Goal: Task Accomplishment & Management: Use online tool/utility

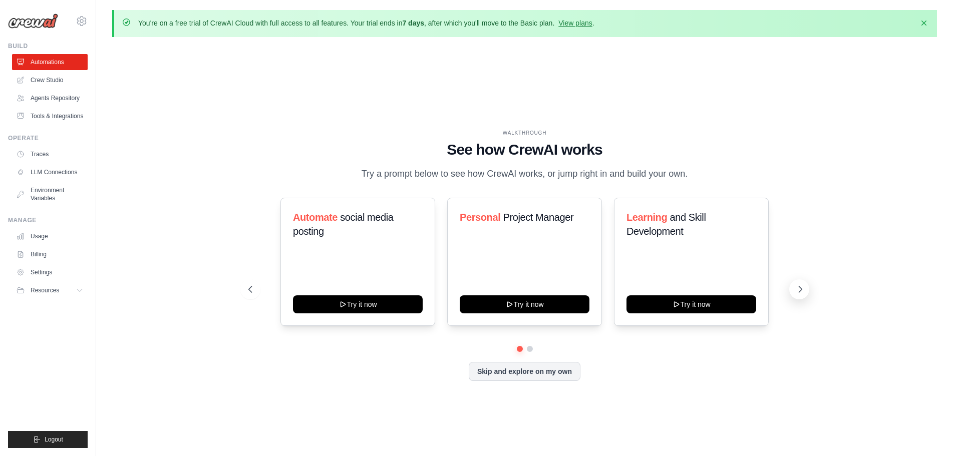
click at [801, 289] on icon at bounding box center [800, 289] width 10 height 10
click at [46, 117] on link "Tools & Integrations" at bounding box center [51, 116] width 76 height 16
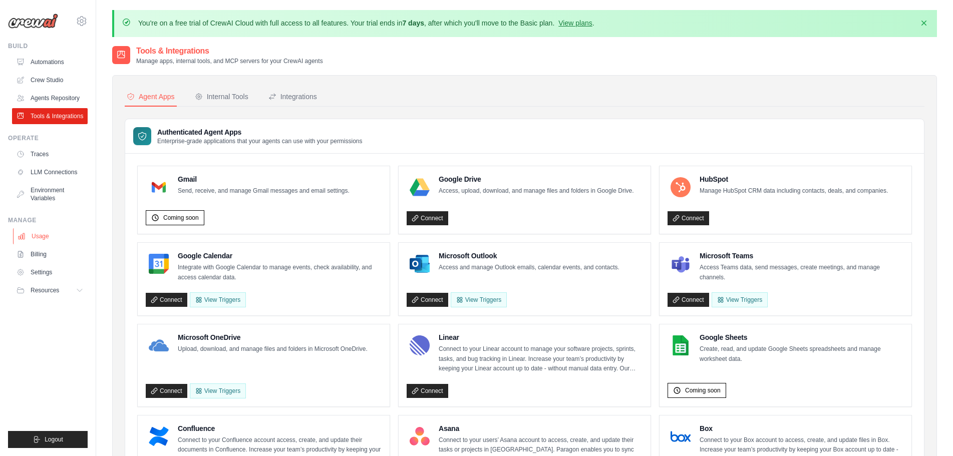
click at [39, 237] on link "Usage" at bounding box center [51, 236] width 76 height 16
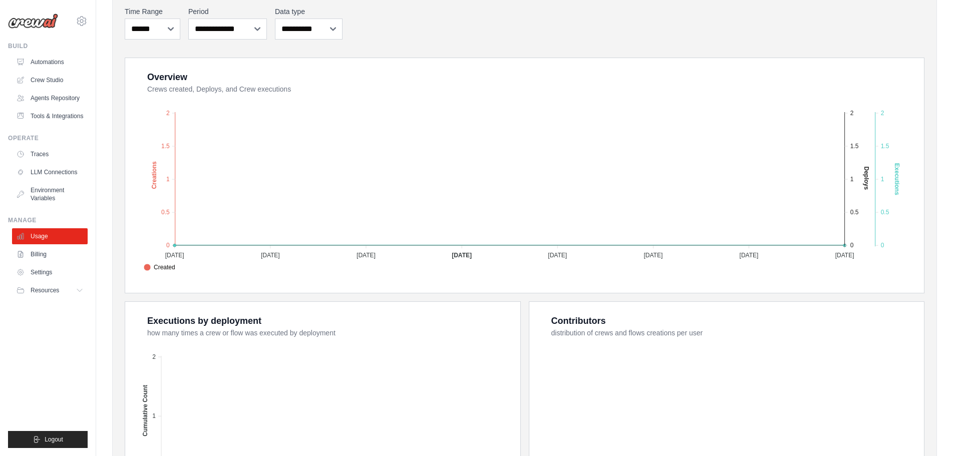
scroll to position [155, 0]
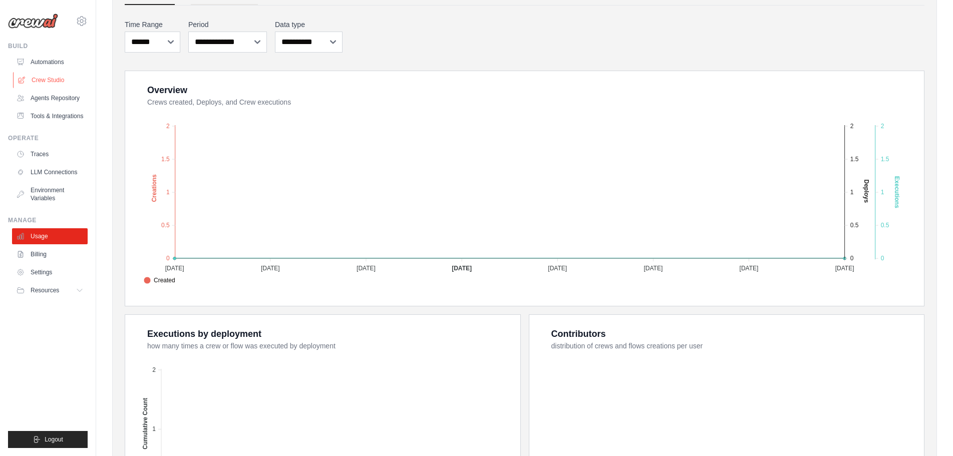
click at [49, 79] on link "Crew Studio" at bounding box center [51, 80] width 76 height 16
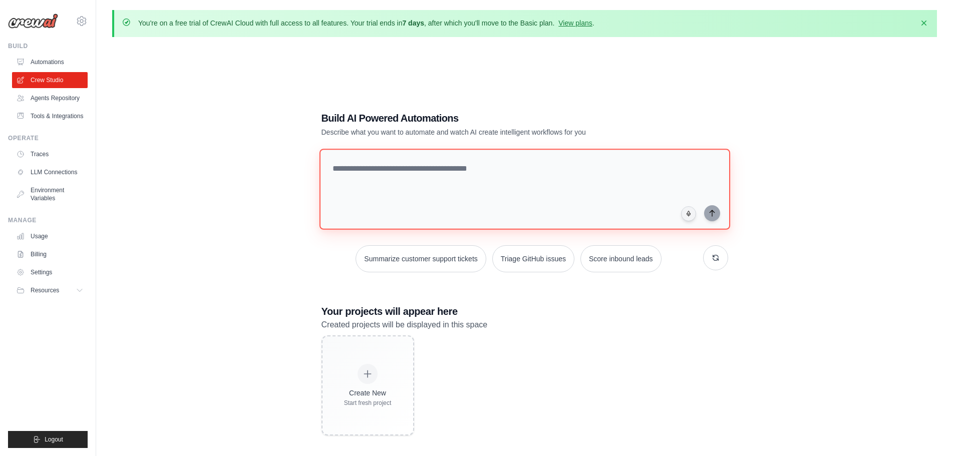
click at [368, 174] on textarea at bounding box center [524, 189] width 411 height 81
click at [50, 97] on link "Agents Repository" at bounding box center [51, 98] width 76 height 16
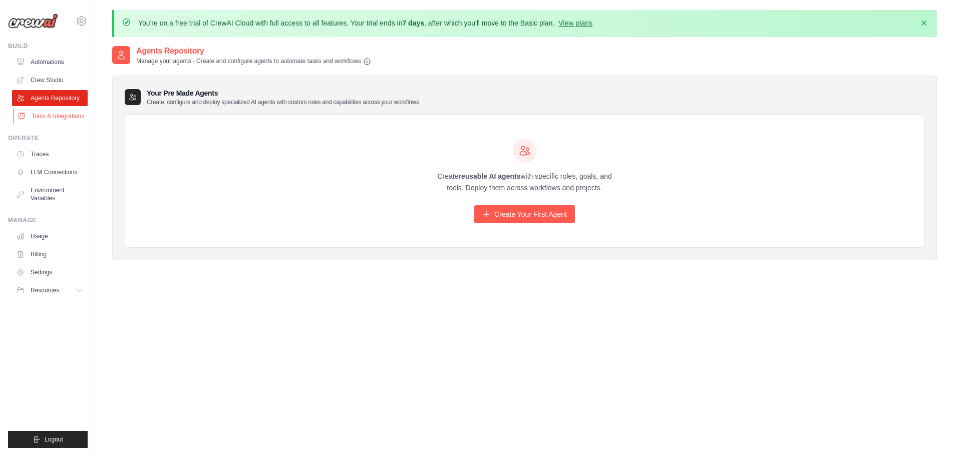
click at [53, 115] on link "Tools & Integrations" at bounding box center [51, 116] width 76 height 16
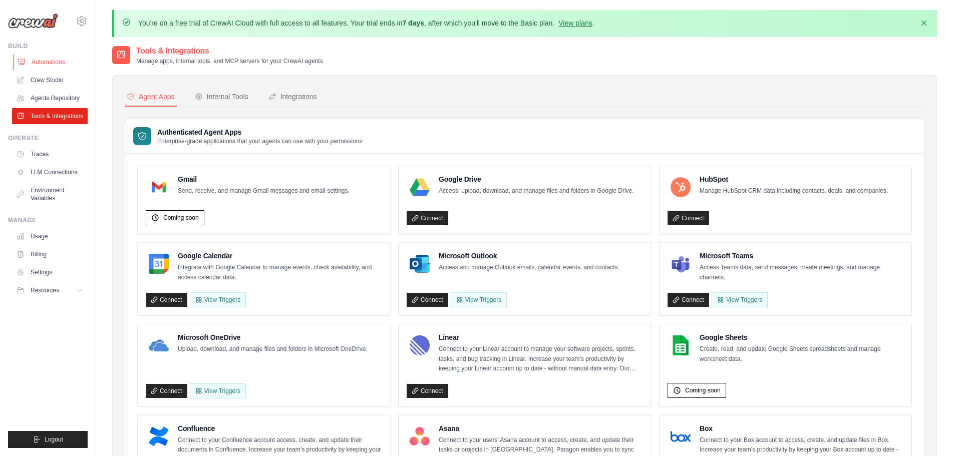
click at [53, 59] on link "Automations" at bounding box center [51, 62] width 76 height 16
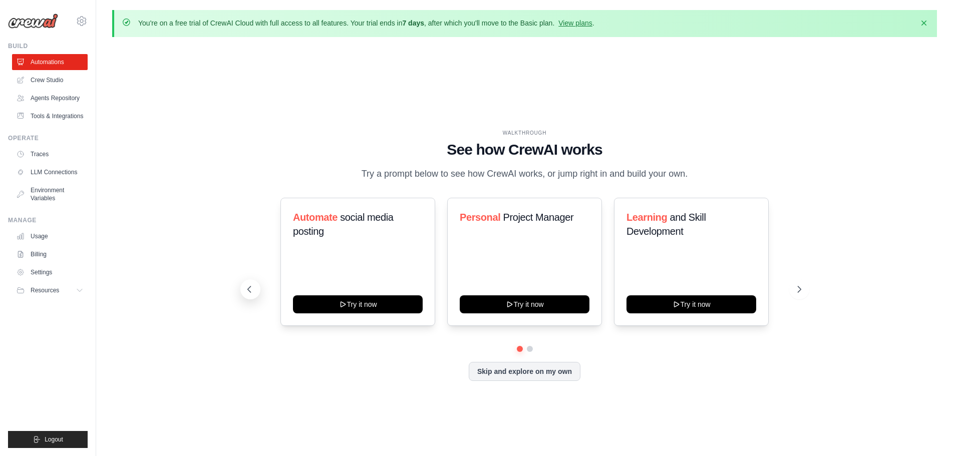
click at [246, 288] on icon at bounding box center [249, 289] width 10 height 10
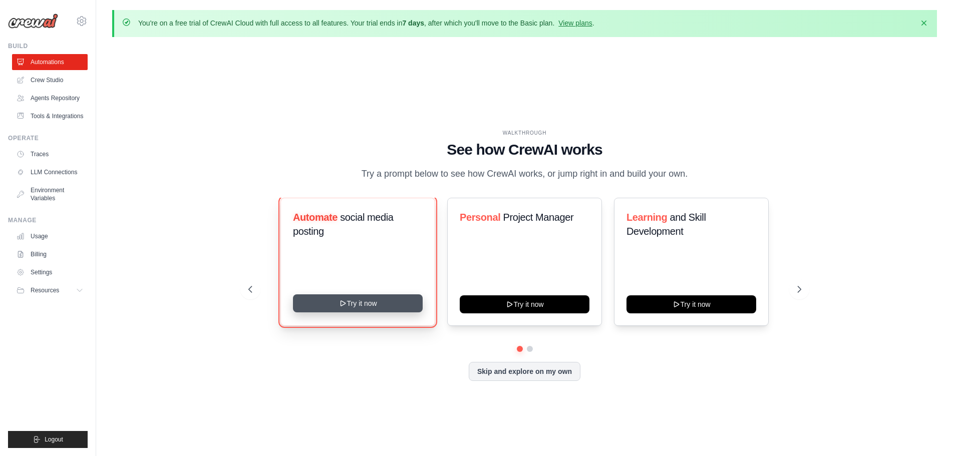
click at [361, 304] on button "Try it now" at bounding box center [358, 304] width 130 height 18
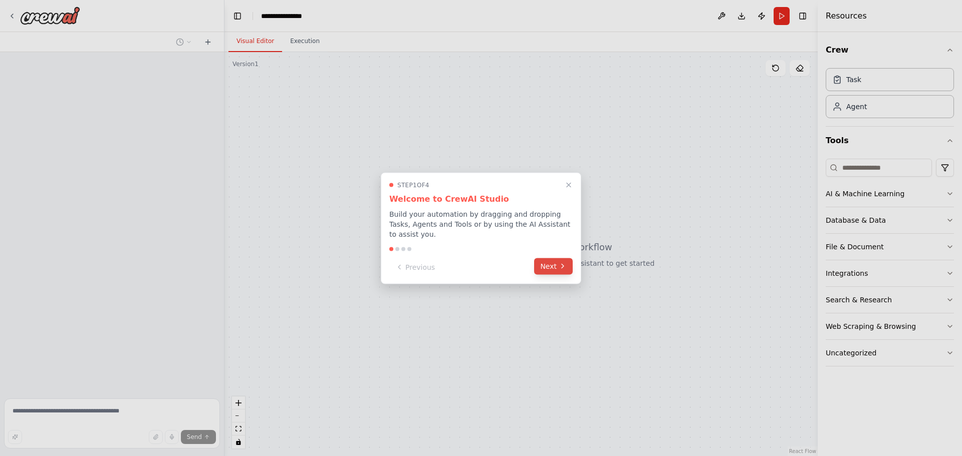
click at [548, 265] on button "Next" at bounding box center [553, 266] width 39 height 17
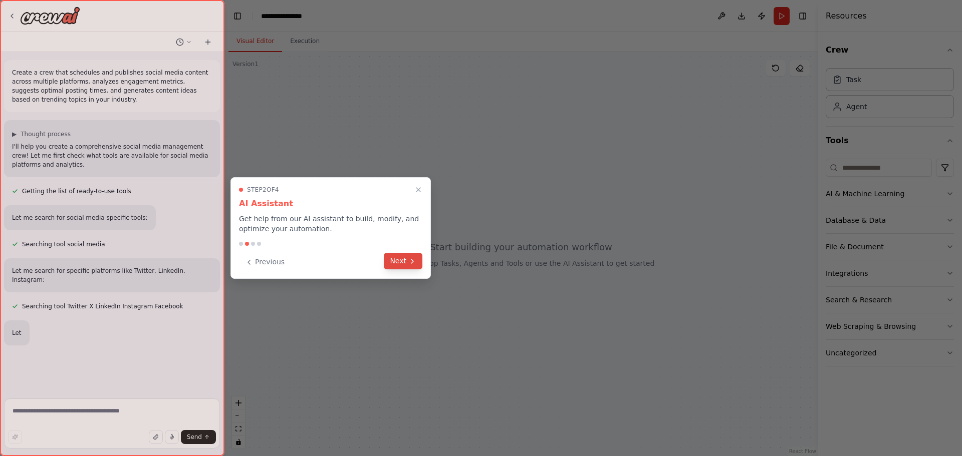
click at [397, 264] on button "Next" at bounding box center [403, 261] width 39 height 17
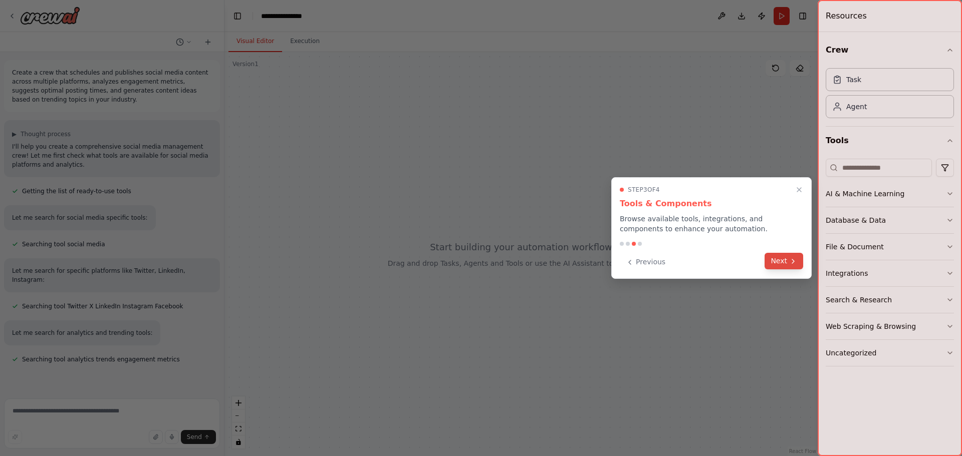
click at [772, 262] on button "Next" at bounding box center [783, 261] width 39 height 17
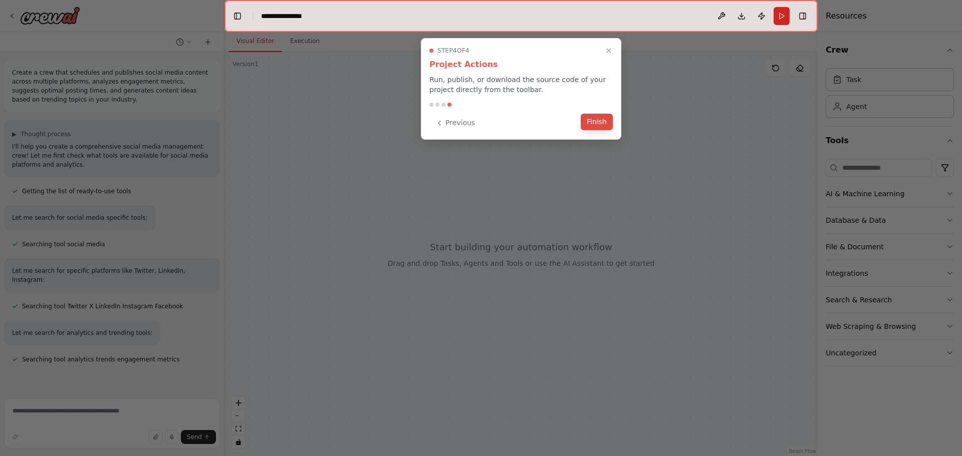
click at [592, 126] on button "Finish" at bounding box center [596, 122] width 32 height 17
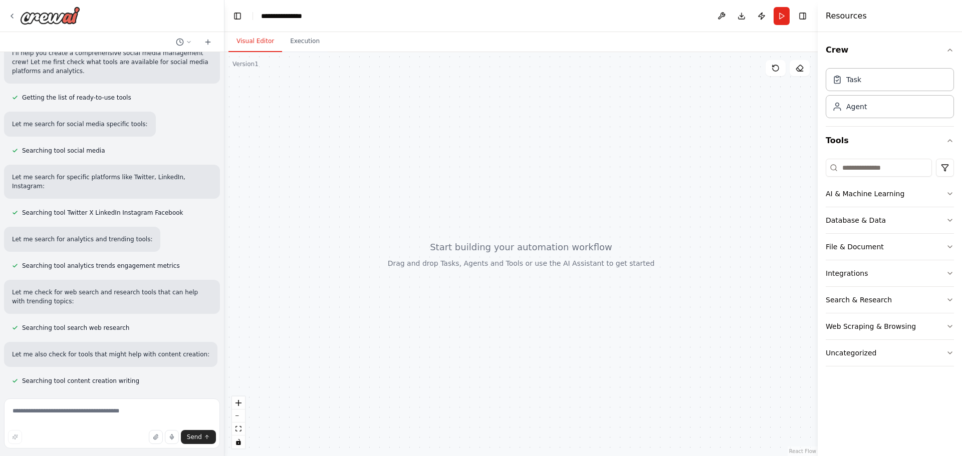
scroll to position [147, 0]
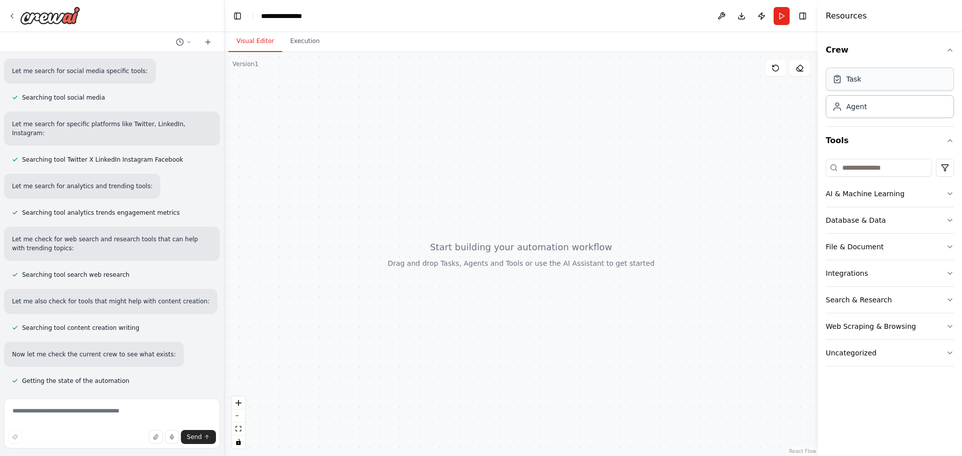
click at [864, 83] on div "Task" at bounding box center [889, 79] width 128 height 23
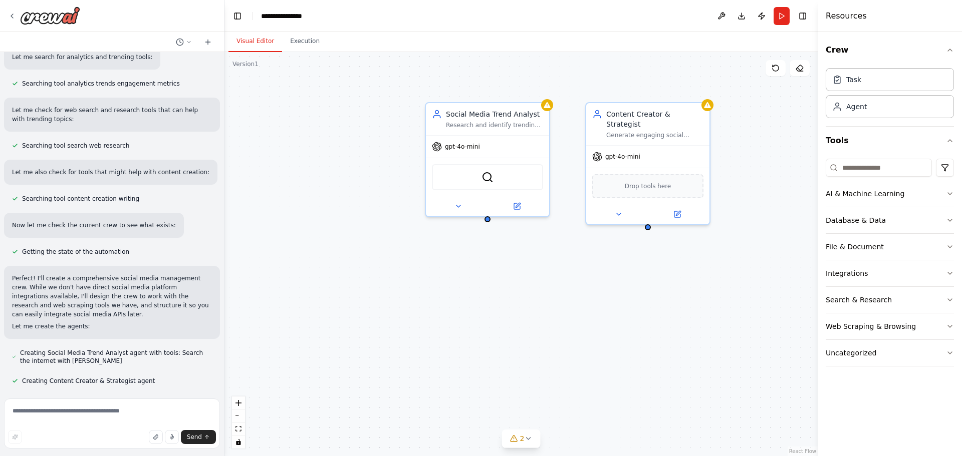
scroll to position [304, 0]
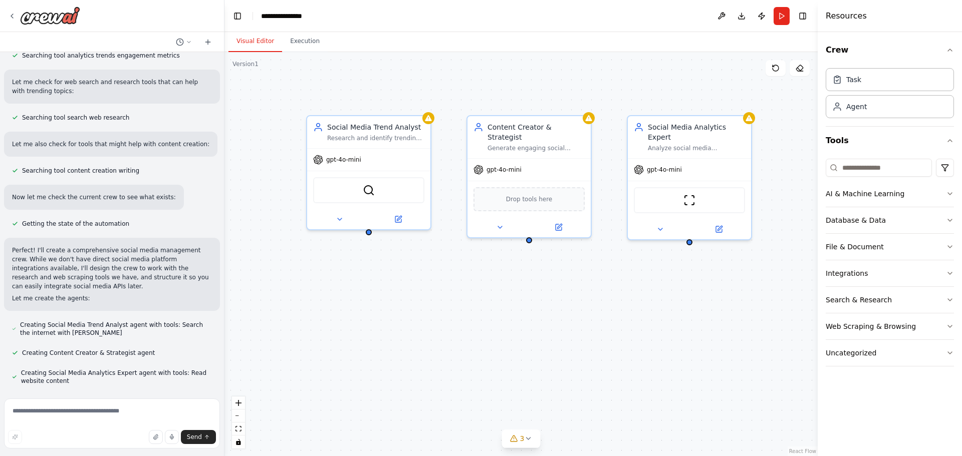
drag, startPoint x: 600, startPoint y: 298, endPoint x: 481, endPoint y: 311, distance: 119.4
click at [481, 311] on div "Social Media Trend Analyst Research and identify trending topics, hashtags, and…" at bounding box center [520, 254] width 593 height 404
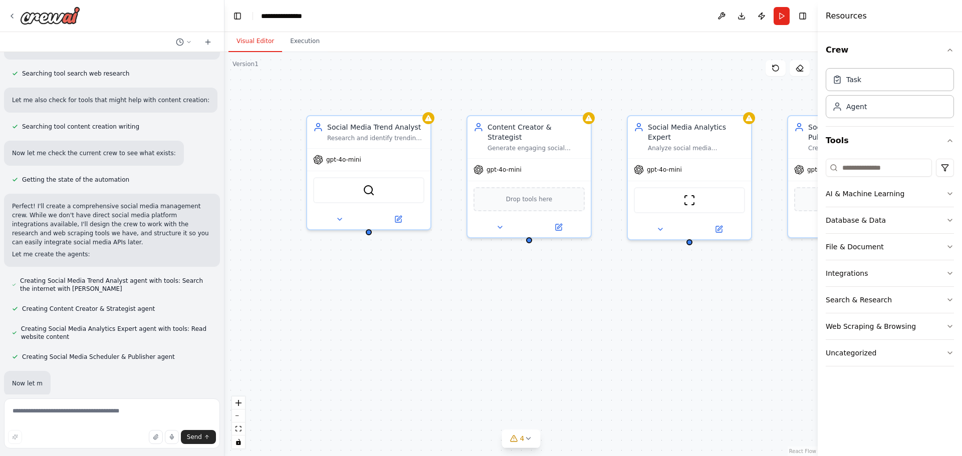
scroll to position [377, 0]
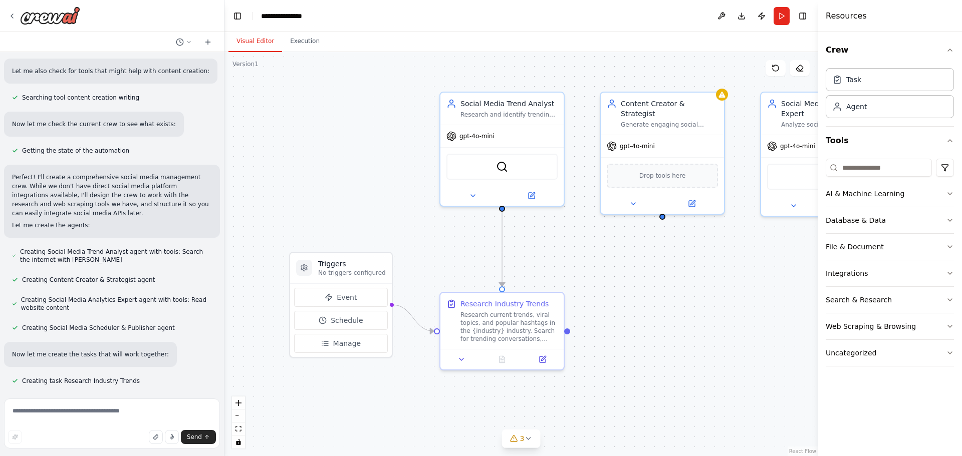
drag, startPoint x: 525, startPoint y: 318, endPoint x: 665, endPoint y: 293, distance: 141.5
click at [665, 293] on div ".deletable-edge-delete-btn { width: 20px; height: 20px; border: 0px solid #ffff…" at bounding box center [520, 254] width 593 height 404
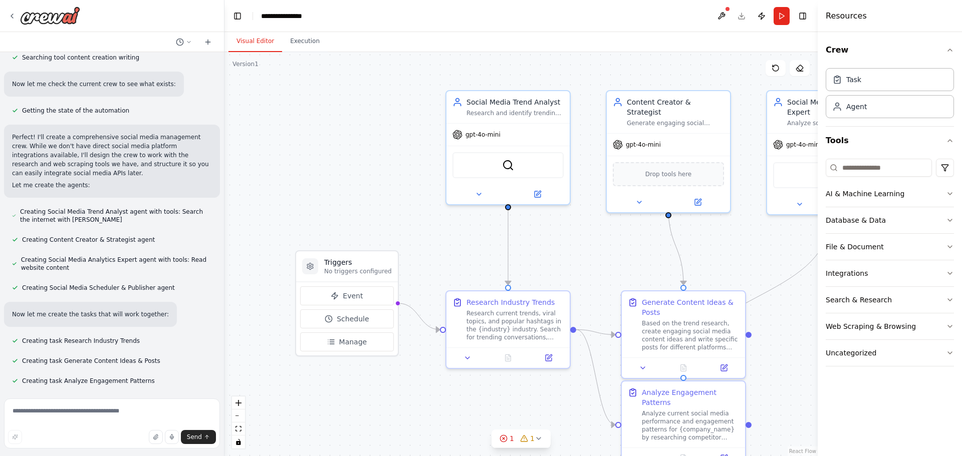
scroll to position [437, 0]
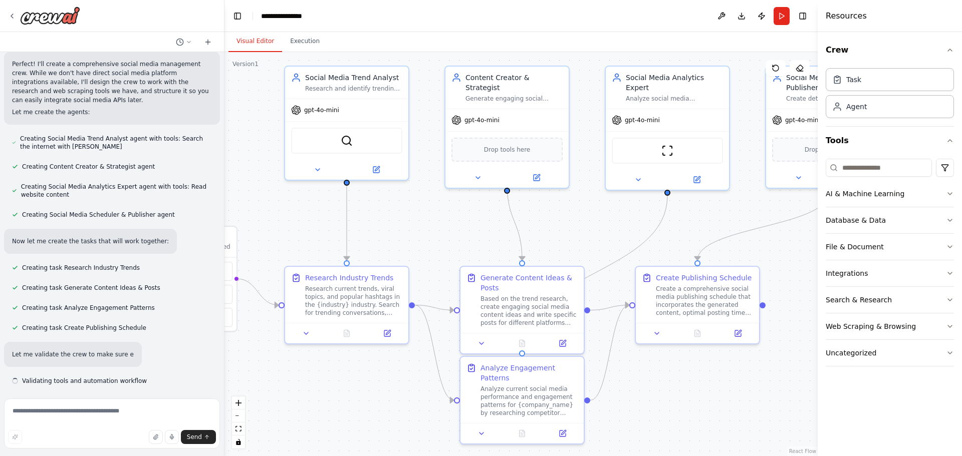
drag, startPoint x: 727, startPoint y: 259, endPoint x: 551, endPoint y: 217, distance: 180.6
click at [551, 217] on div ".deletable-edge-delete-btn { width: 20px; height: 20px; border: 0px solid #ffff…" at bounding box center [520, 254] width 593 height 404
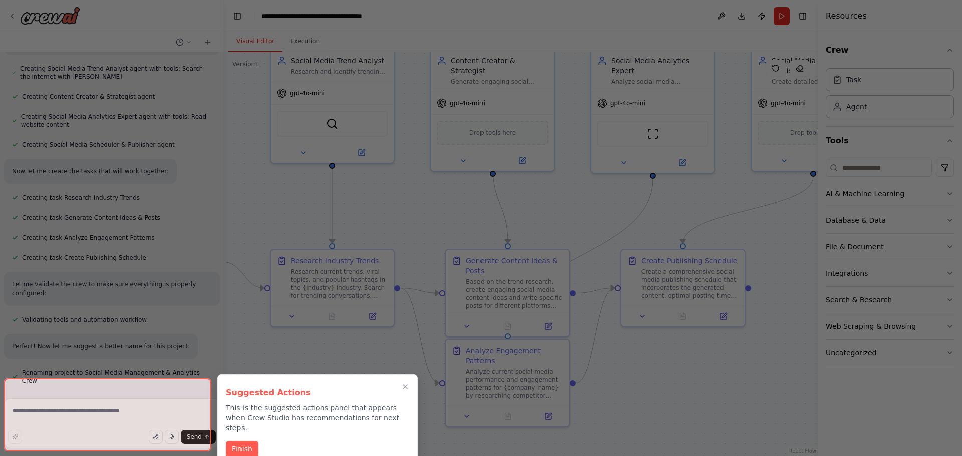
scroll to position [642, 0]
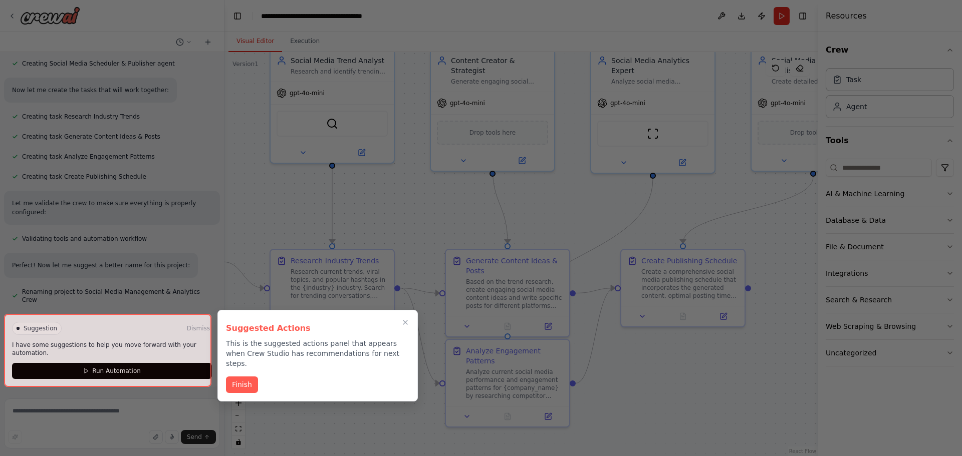
drag, startPoint x: 740, startPoint y: 364, endPoint x: 670, endPoint y: 385, distance: 73.4
click at [670, 385] on div at bounding box center [481, 228] width 962 height 456
click at [239, 376] on button "Finish" at bounding box center [242, 384] width 32 height 17
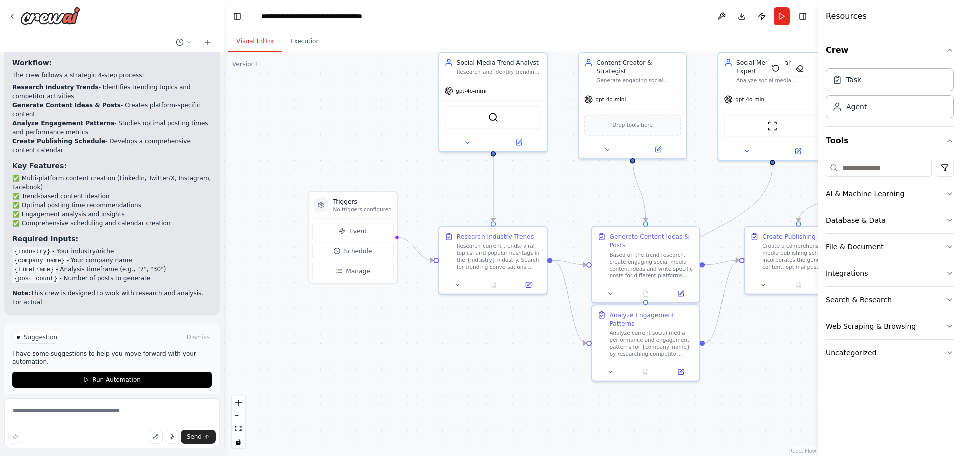
scroll to position [1039, 0]
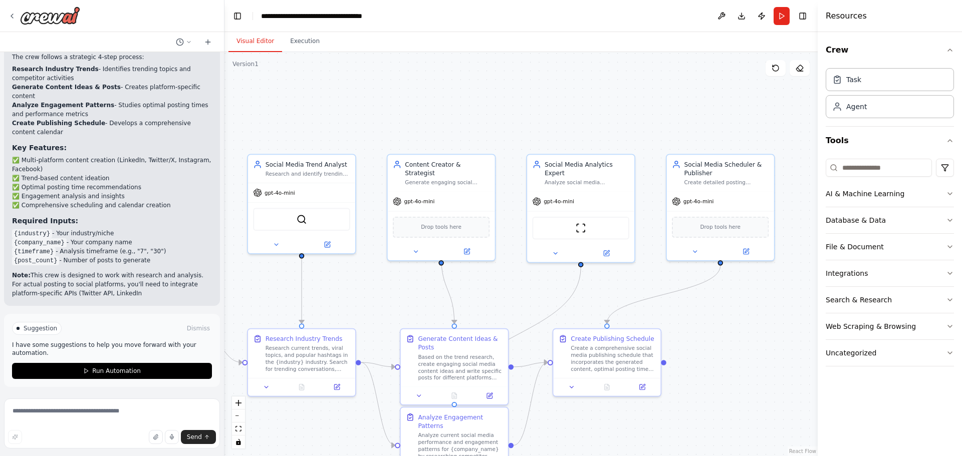
drag, startPoint x: 595, startPoint y: 192, endPoint x: 403, endPoint y: 295, distance: 216.9
click at [403, 295] on div ".deletable-edge-delete-btn { width: 20px; height: 20px; border: 0px solid #ffff…" at bounding box center [520, 254] width 593 height 404
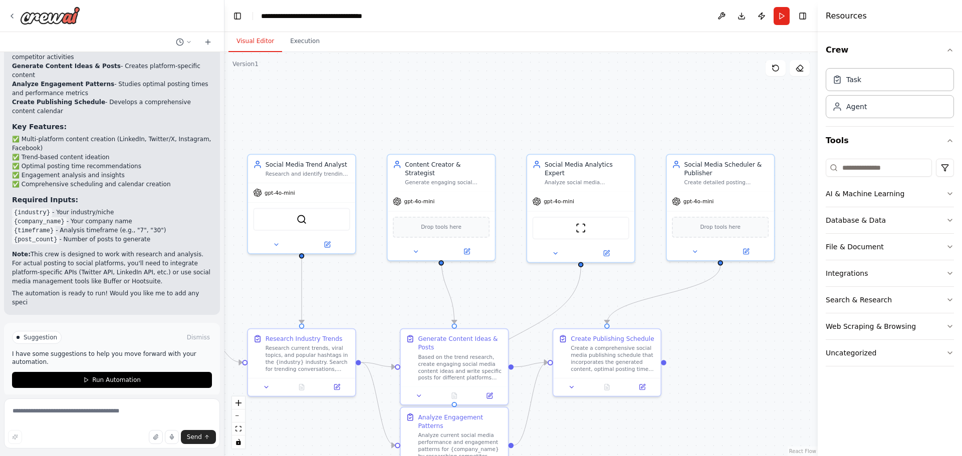
scroll to position [1078, 0]
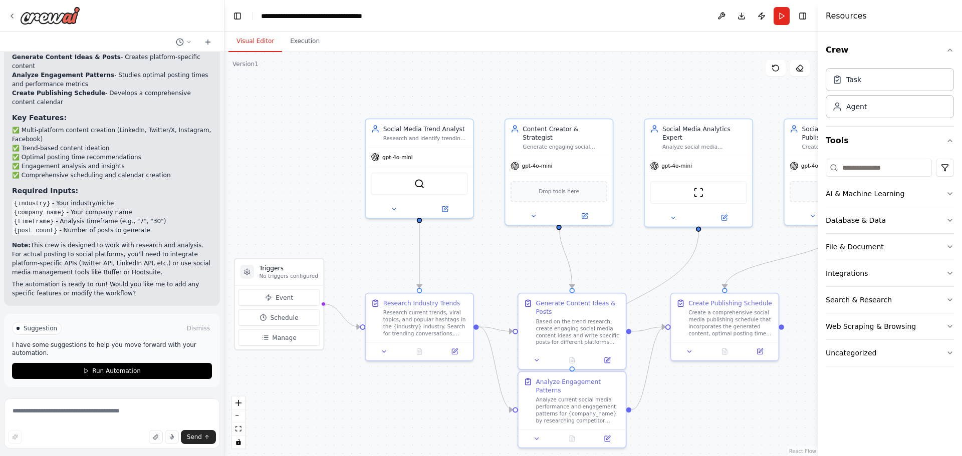
drag, startPoint x: 393, startPoint y: 300, endPoint x: 515, endPoint y: 261, distance: 127.7
click at [515, 261] on div ".deletable-edge-delete-btn { width: 20px; height: 20px; border: 0px solid #ffff…" at bounding box center [520, 254] width 593 height 404
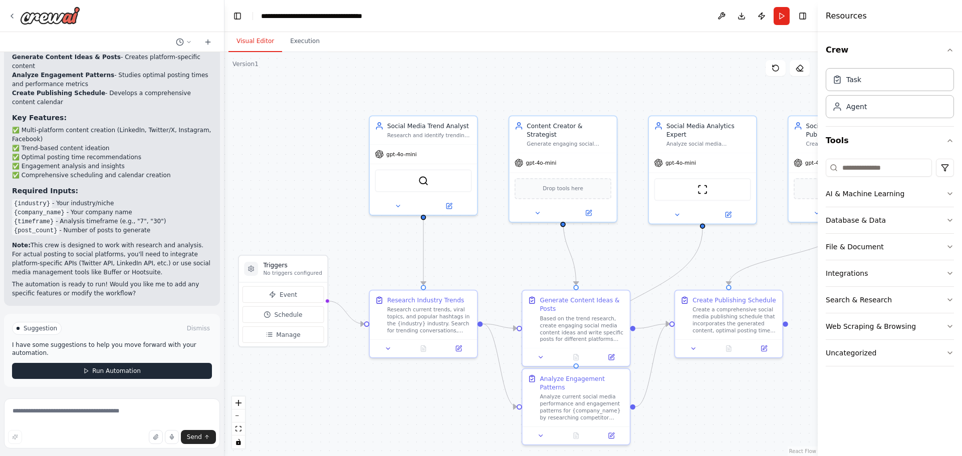
click at [113, 373] on span "Run Automation" at bounding box center [116, 371] width 49 height 8
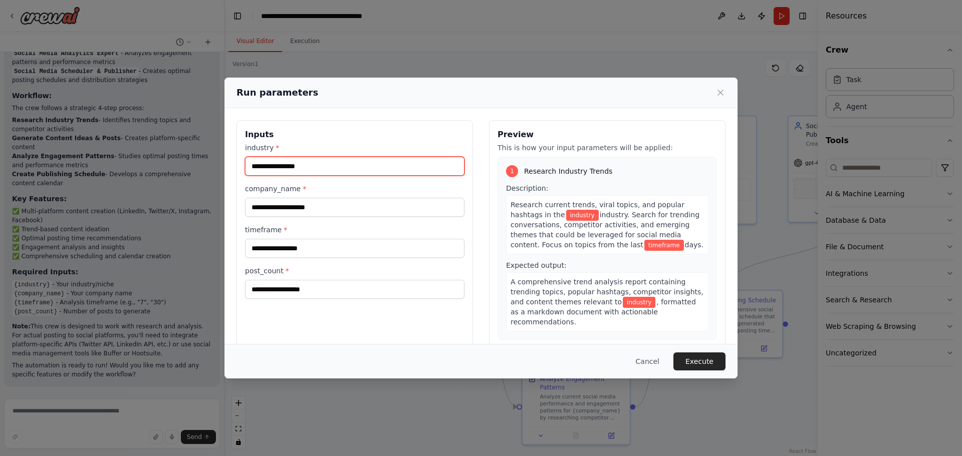
click at [309, 166] on input "industry *" at bounding box center [354, 166] width 219 height 19
type input "**********"
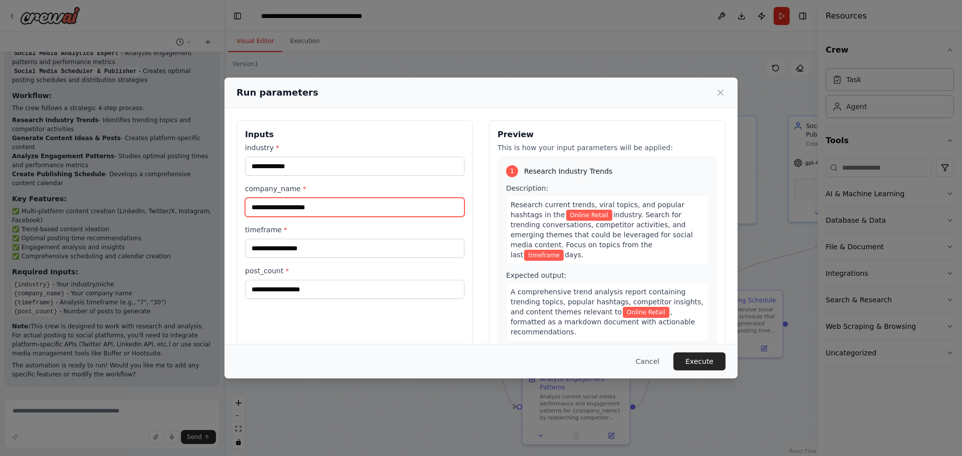
click at [307, 204] on input "company_name *" at bounding box center [354, 207] width 219 height 19
type input "**********"
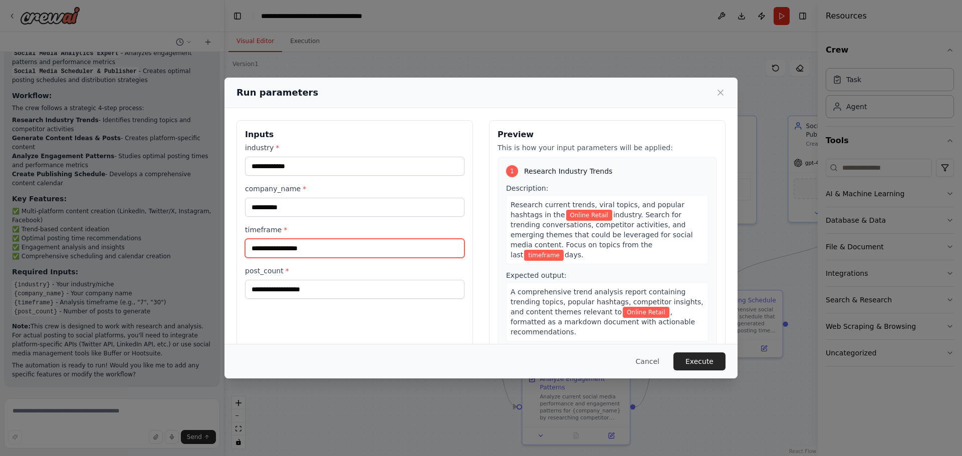
click at [303, 252] on input "timeframe *" at bounding box center [354, 248] width 219 height 19
click at [303, 251] on input "timeframe *" at bounding box center [354, 248] width 219 height 19
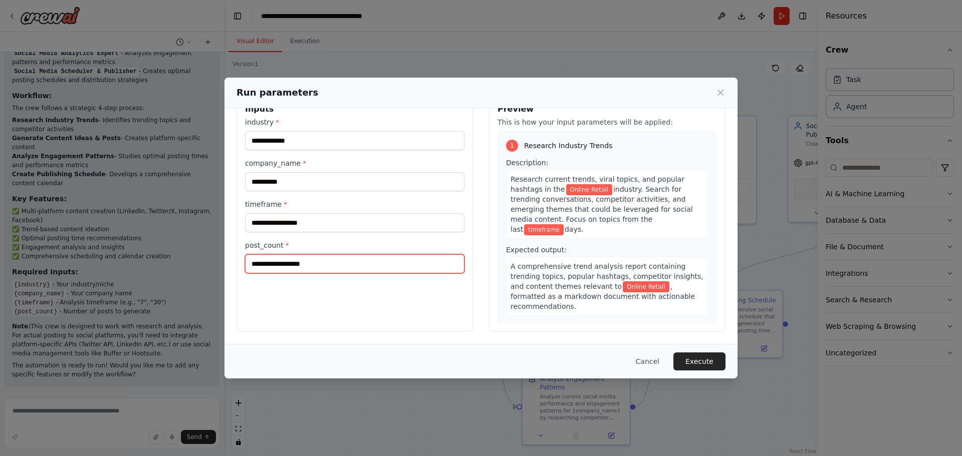
click at [305, 264] on input "post_count *" at bounding box center [354, 263] width 219 height 19
click at [272, 272] on input "post_count *" at bounding box center [354, 263] width 219 height 19
type input "*"
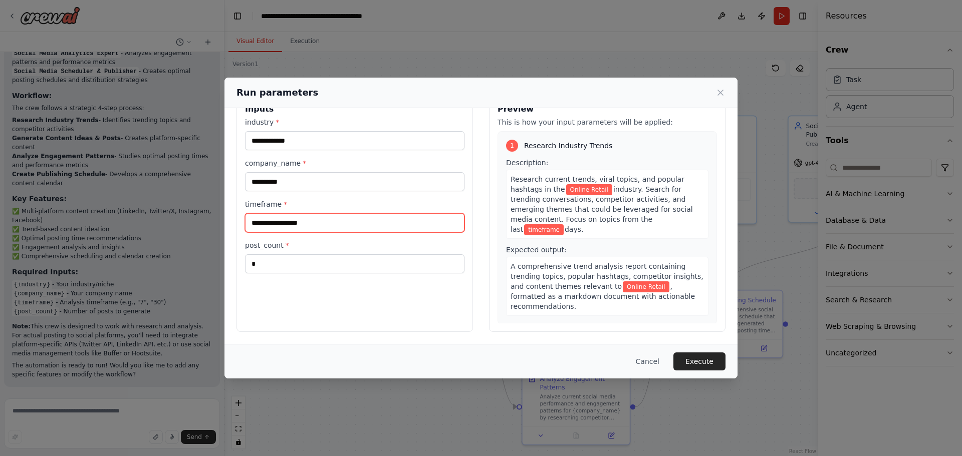
click at [275, 221] on input "timeframe *" at bounding box center [354, 222] width 219 height 19
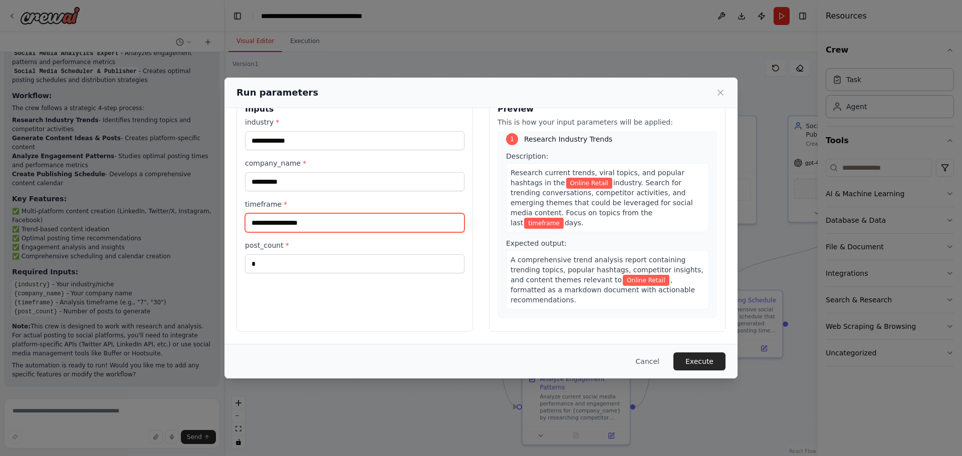
scroll to position [0, 0]
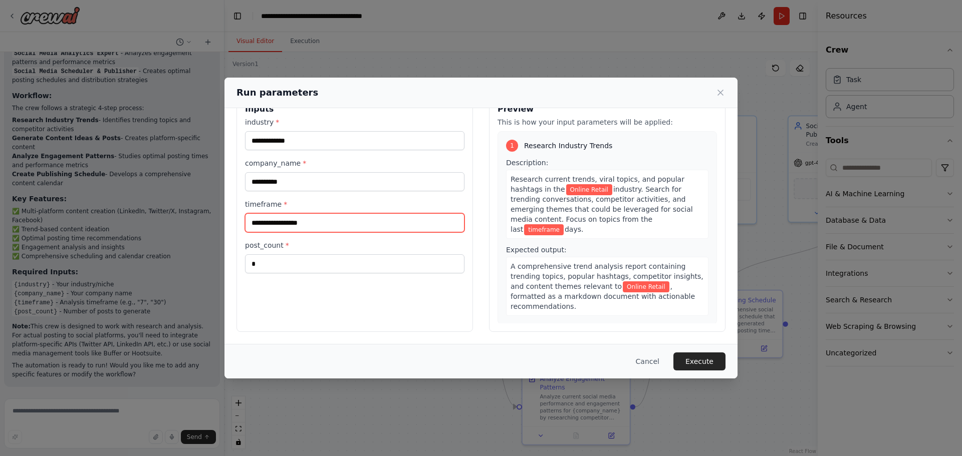
type input "*"
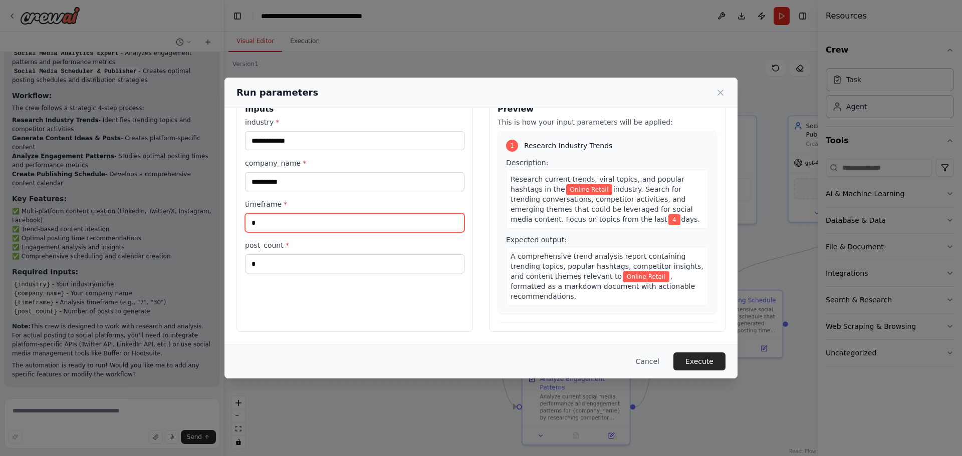
drag, startPoint x: 276, startPoint y: 223, endPoint x: 194, endPoint y: 225, distance: 82.2
click at [194, 225] on div "**********" at bounding box center [481, 228] width 962 height 456
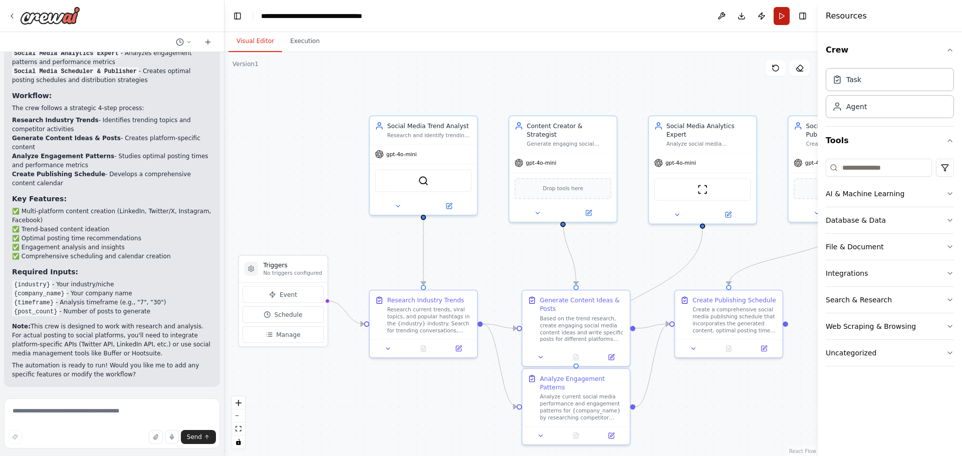
click at [783, 15] on button "Run" at bounding box center [781, 16] width 16 height 18
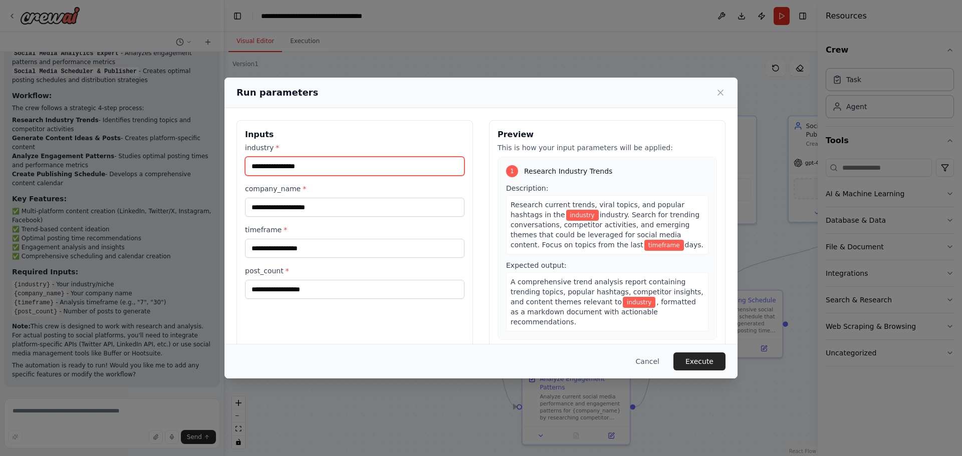
click at [337, 169] on input "industry *" at bounding box center [354, 166] width 219 height 19
type input "**********"
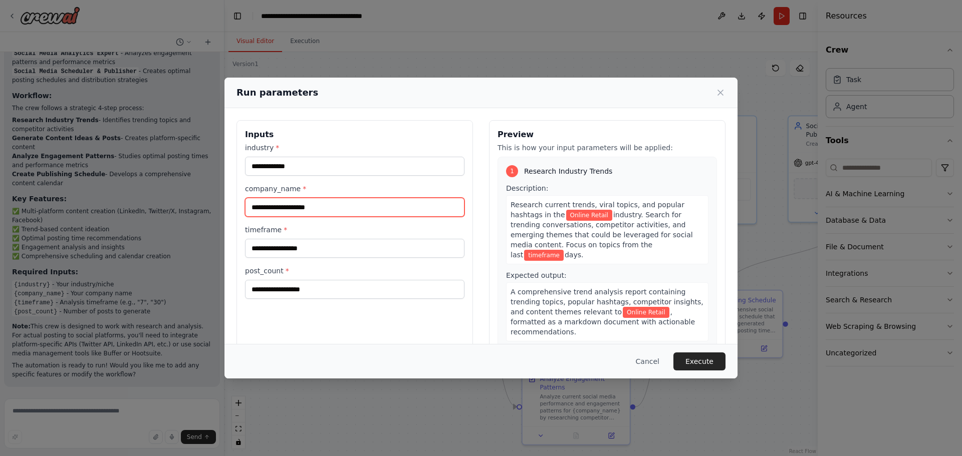
click at [279, 206] on input "company_name *" at bounding box center [354, 207] width 219 height 19
type input "**********"
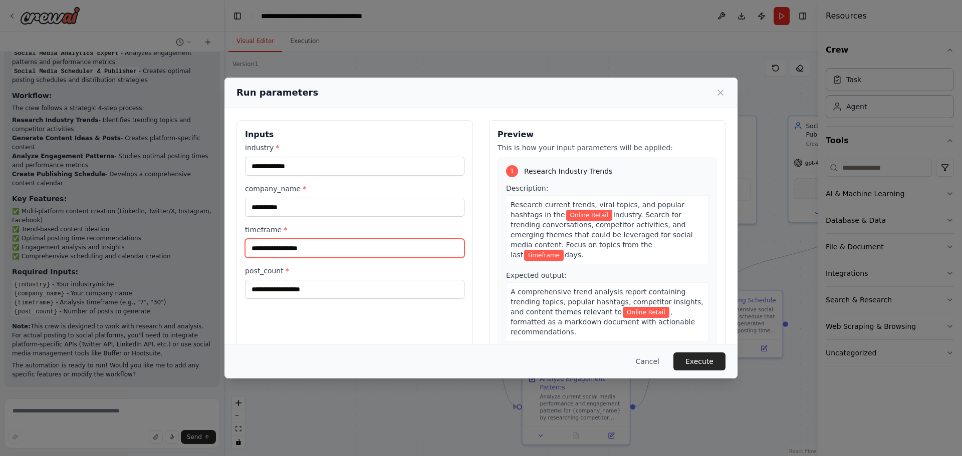
click at [289, 245] on input "timeframe *" at bounding box center [354, 248] width 219 height 19
type input "*"
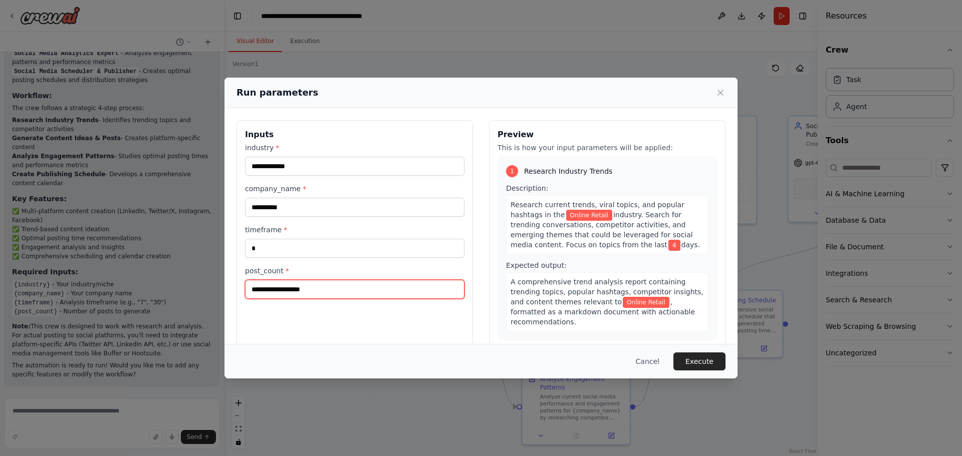
click at [272, 292] on input "post_count *" at bounding box center [354, 289] width 219 height 19
type input "*"
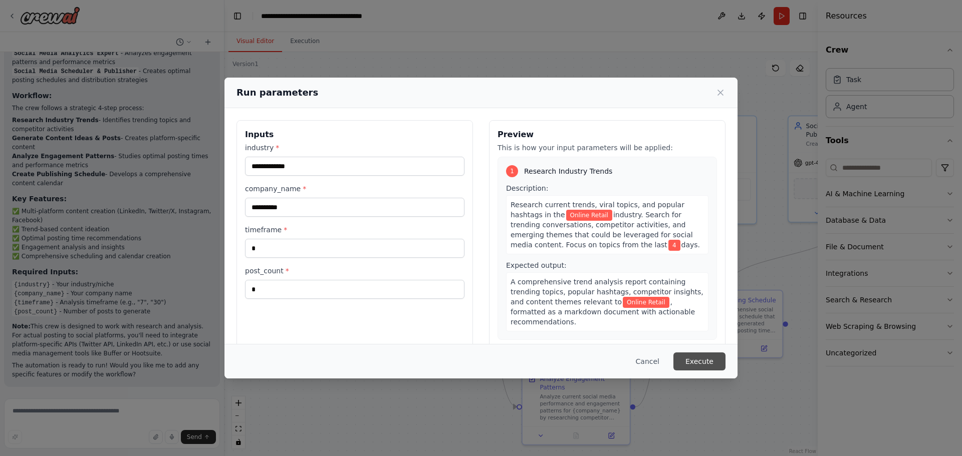
click at [704, 357] on button "Execute" at bounding box center [699, 362] width 52 height 18
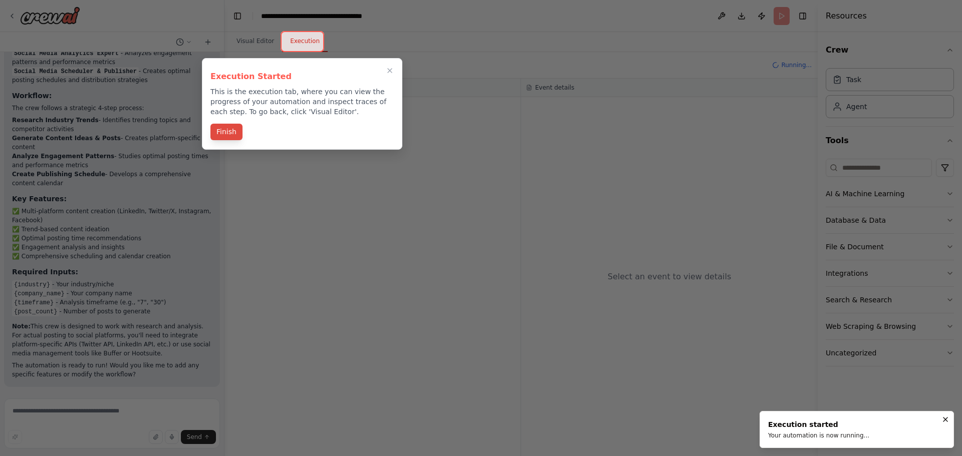
click at [220, 134] on button "Finish" at bounding box center [226, 132] width 32 height 17
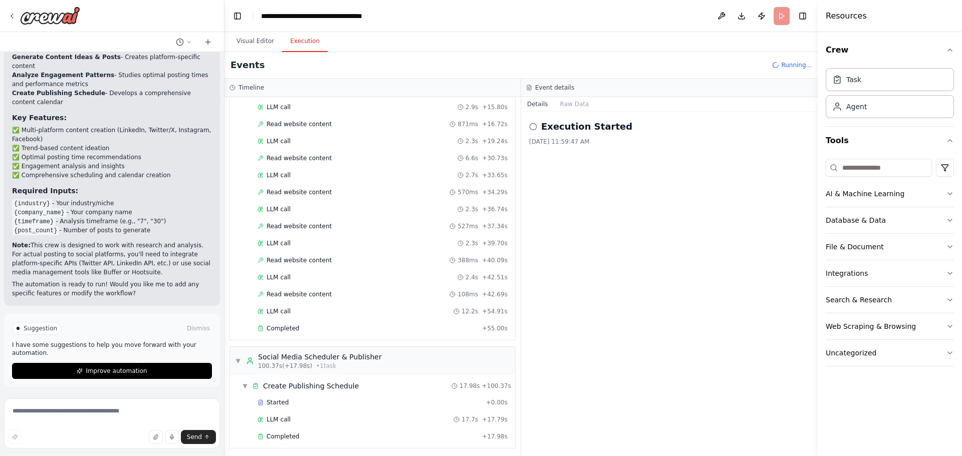
scroll to position [492, 0]
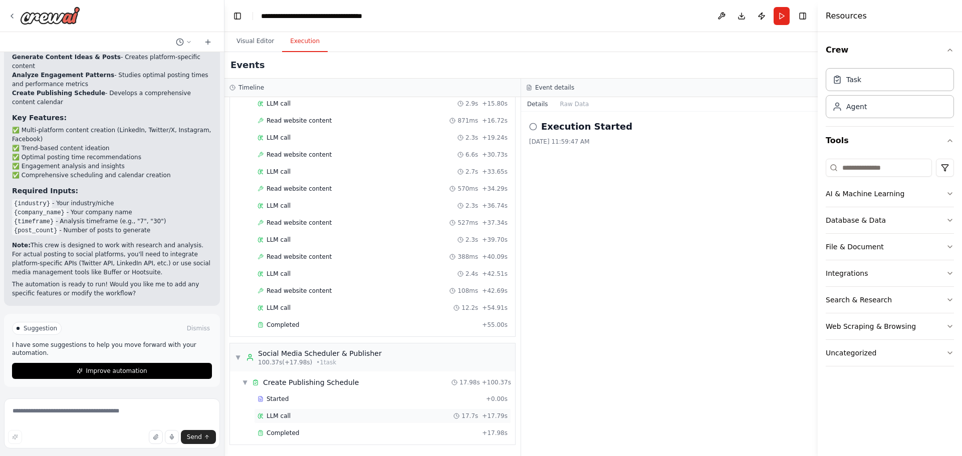
click at [279, 416] on span "LLM call" at bounding box center [278, 416] width 24 height 8
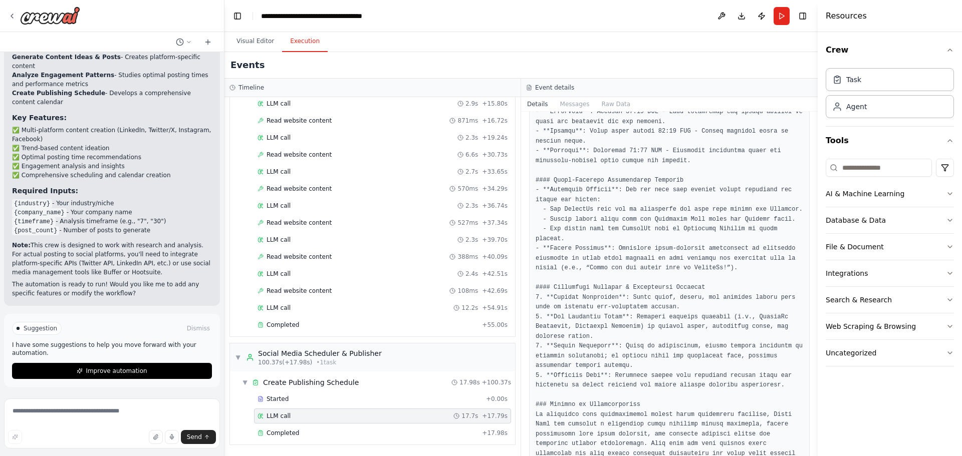
scroll to position [507, 0]
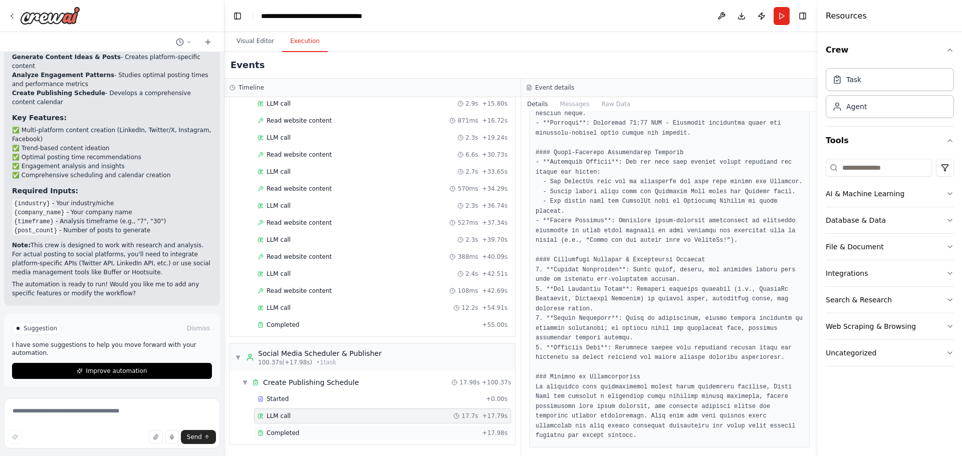
click at [324, 428] on div "Completed + 17.98s" at bounding box center [382, 433] width 257 height 15
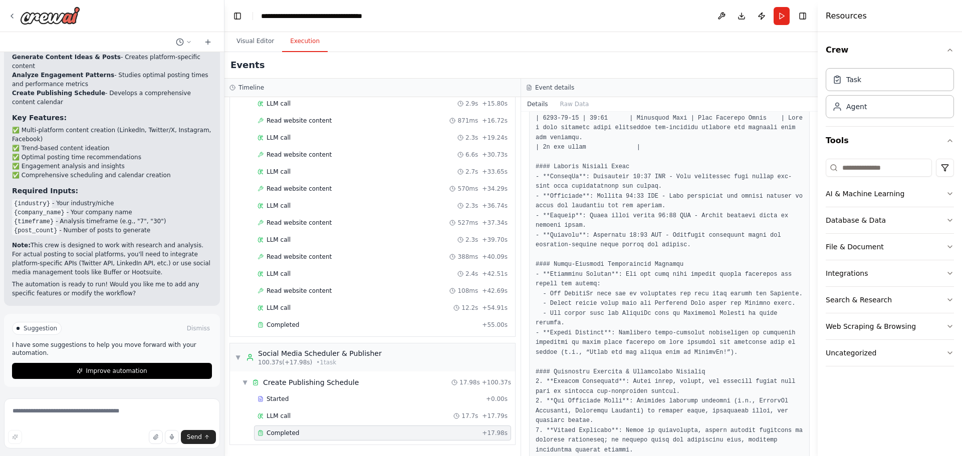
scroll to position [530, 0]
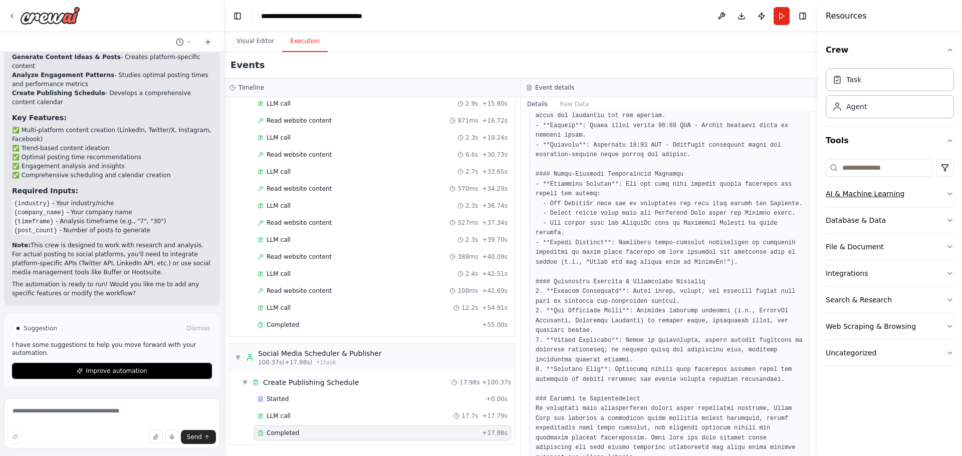
click at [950, 195] on icon "button" at bounding box center [950, 194] width 8 height 8
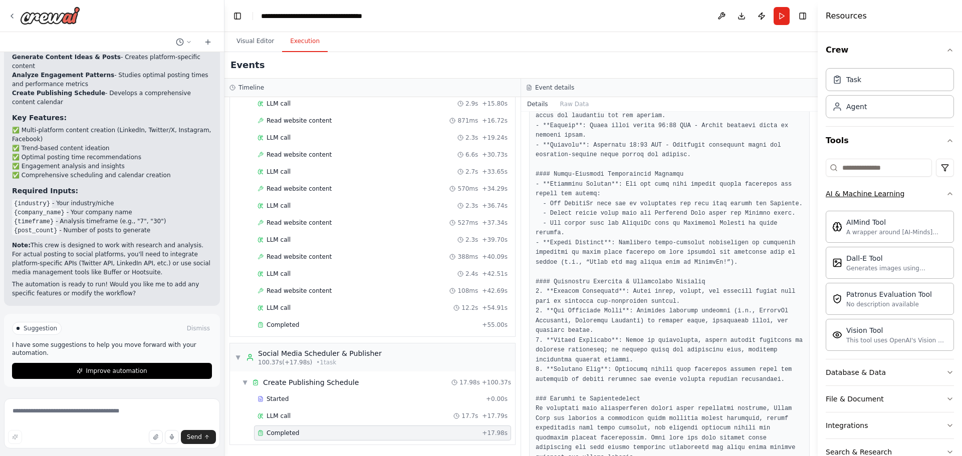
click at [946, 195] on icon "button" at bounding box center [950, 194] width 8 height 8
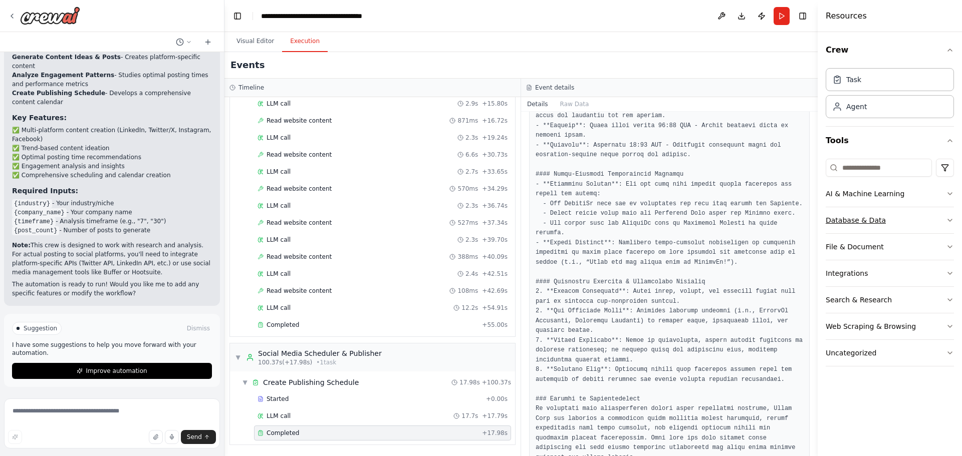
click at [944, 219] on button "Database & Data" at bounding box center [889, 220] width 128 height 26
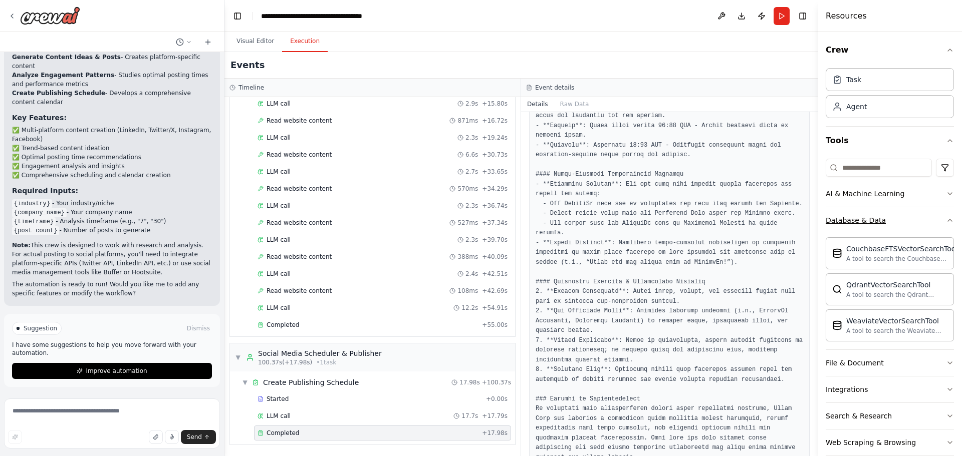
click at [946, 219] on icon "button" at bounding box center [950, 220] width 8 height 8
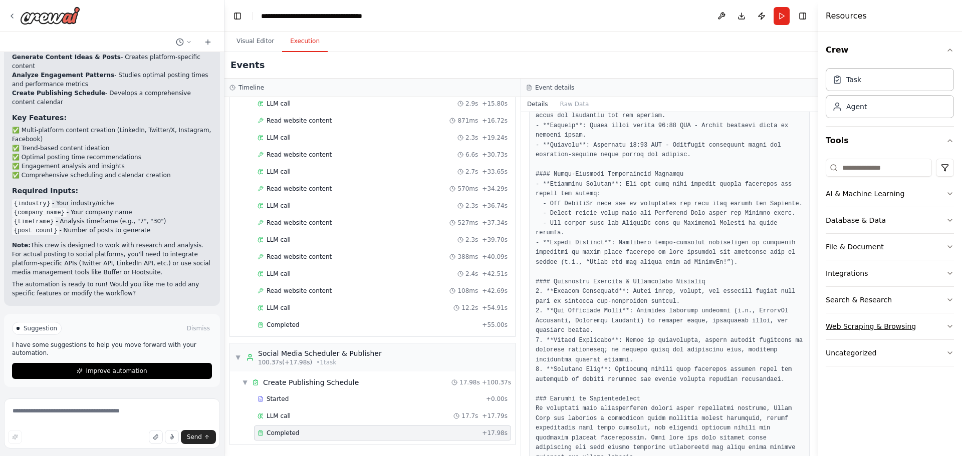
click at [945, 323] on button "Web Scraping & Browsing" at bounding box center [889, 327] width 128 height 26
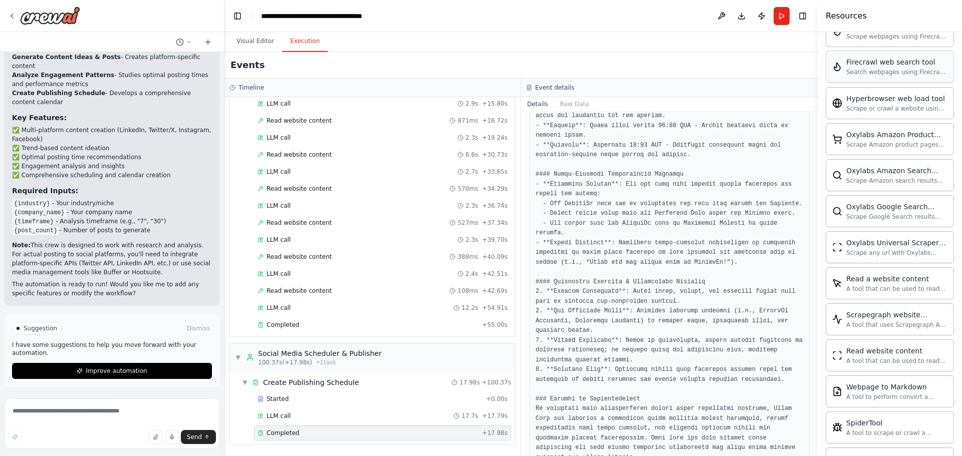
scroll to position [475, 0]
click at [918, 425] on button "Uncategorized" at bounding box center [889, 427] width 128 height 26
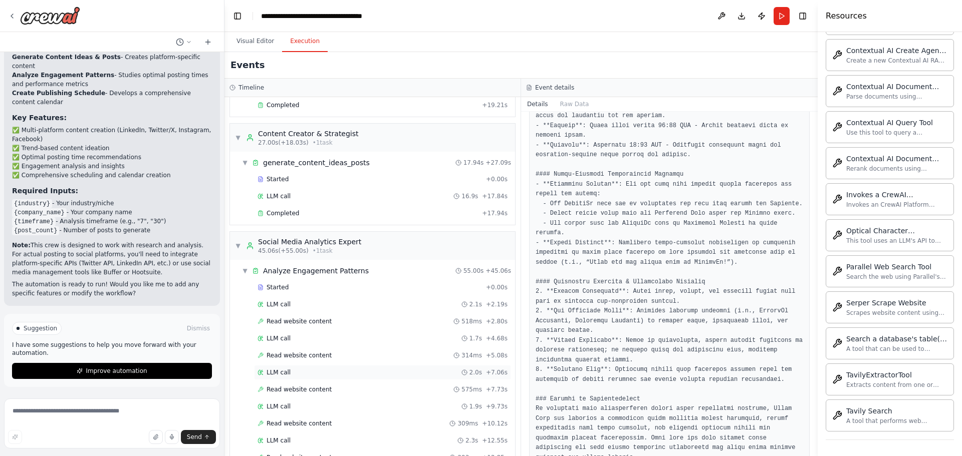
scroll to position [0, 0]
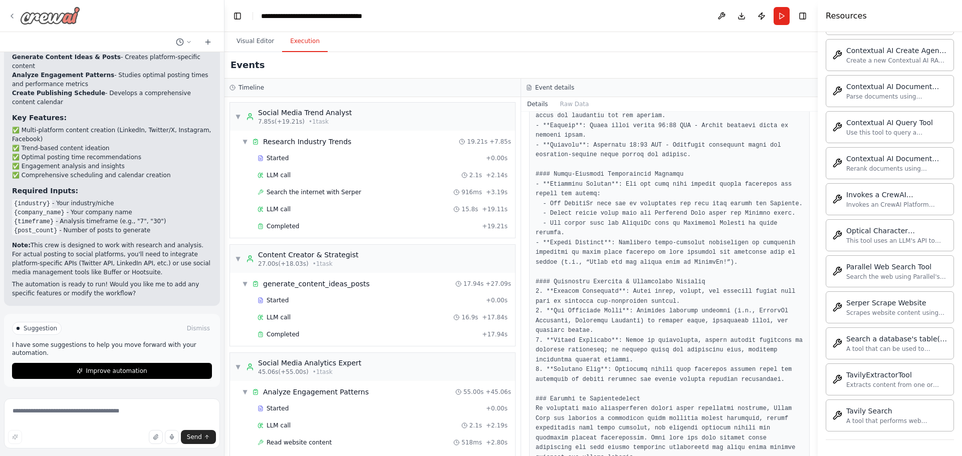
click at [13, 14] on icon at bounding box center [12, 16] width 8 height 8
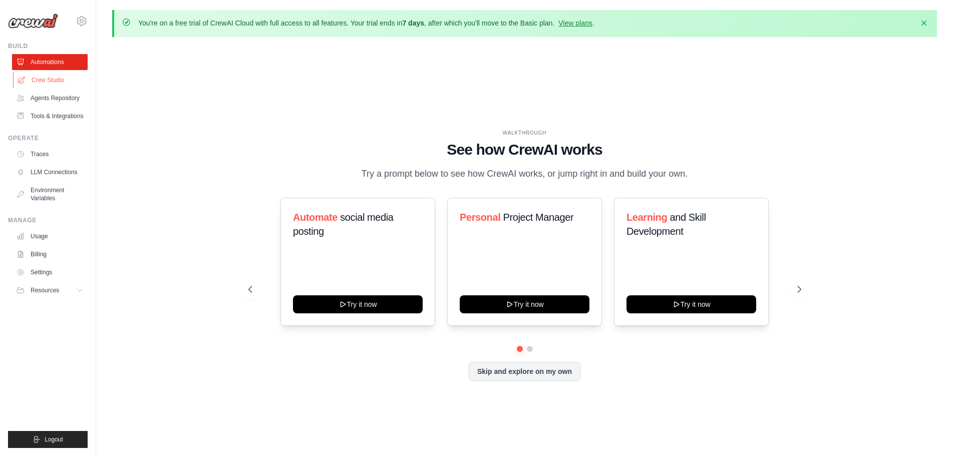
click at [37, 82] on link "Crew Studio" at bounding box center [51, 80] width 76 height 16
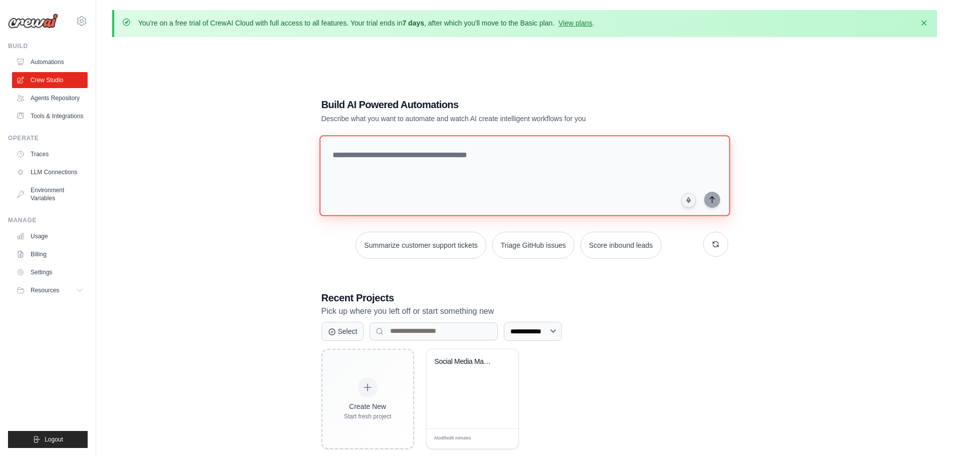
click at [371, 162] on textarea at bounding box center [524, 175] width 411 height 81
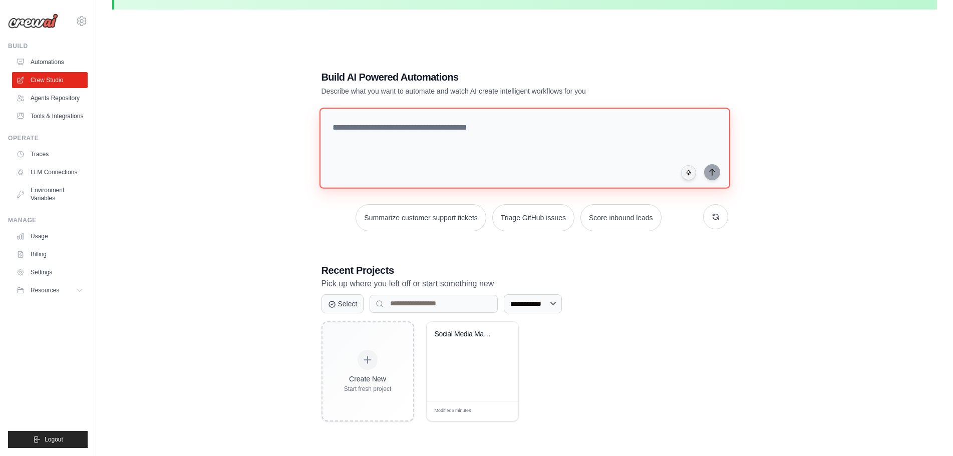
scroll to position [55, 0]
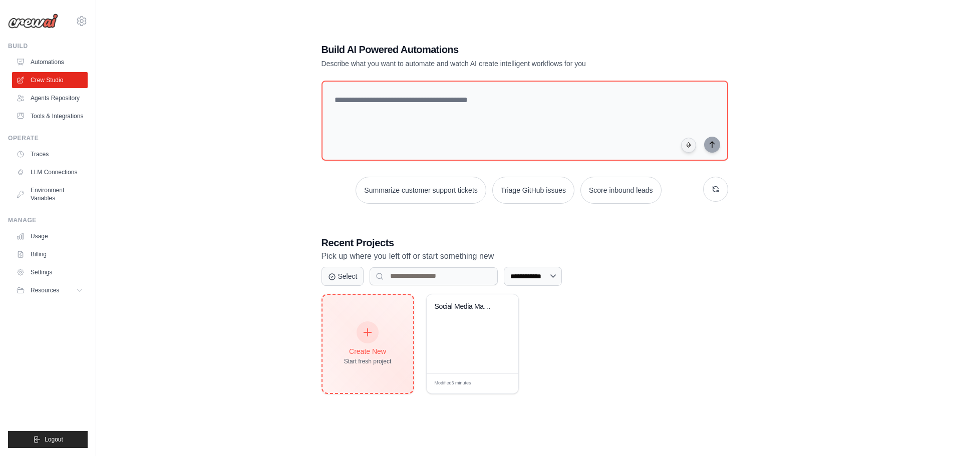
click at [375, 332] on div at bounding box center [368, 333] width 22 height 22
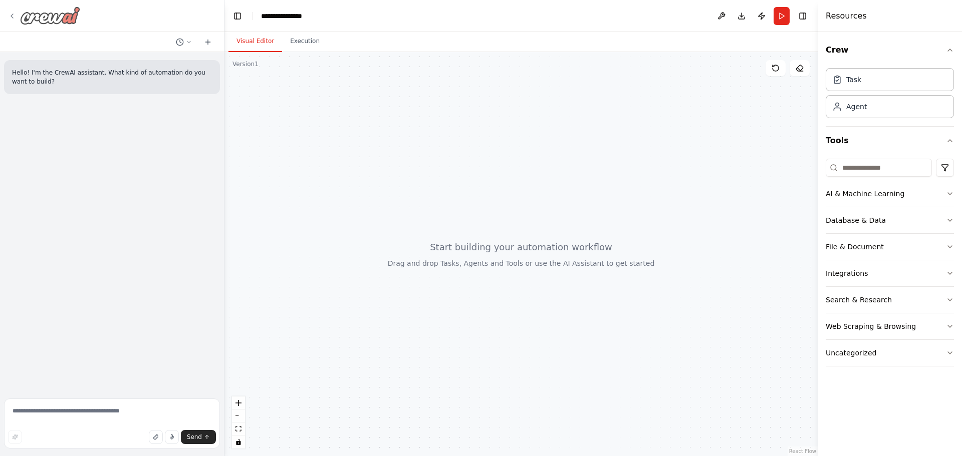
click at [11, 15] on icon at bounding box center [12, 16] width 8 height 8
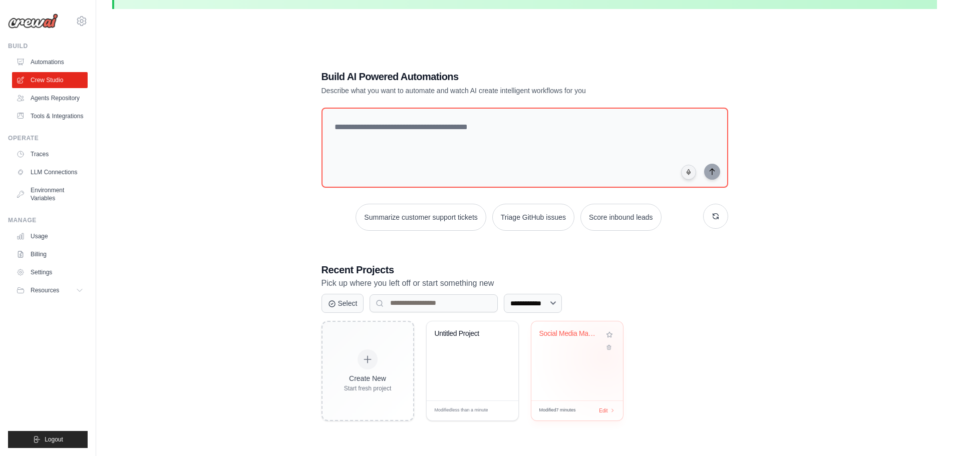
click at [602, 355] on div "Social Media Management & Analytics..." at bounding box center [577, 361] width 92 height 79
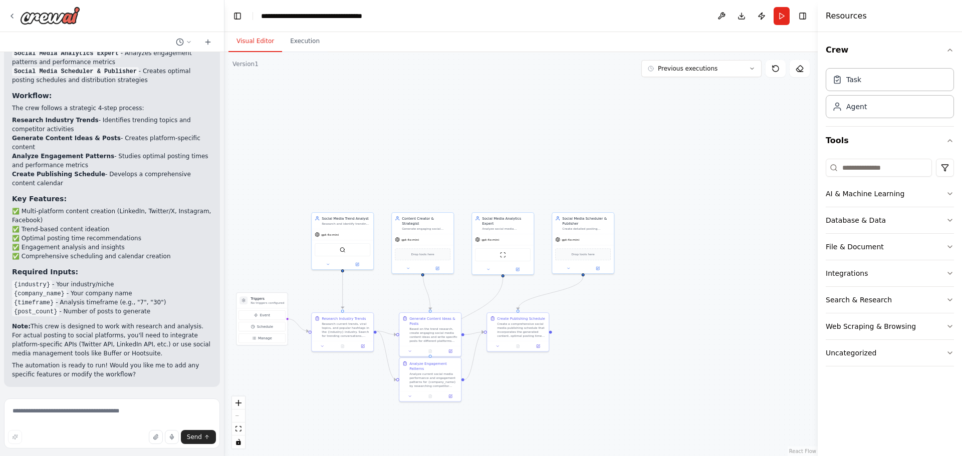
drag, startPoint x: 719, startPoint y: 333, endPoint x: 572, endPoint y: 331, distance: 146.8
click at [572, 331] on div ".deletable-edge-delete-btn { width: 20px; height: 20px; border: 0px solid #ffff…" at bounding box center [520, 254] width 593 height 404
click at [697, 71] on span "Previous executions" at bounding box center [688, 69] width 60 height 8
click at [681, 89] on div "5m ago" at bounding box center [707, 87] width 100 height 8
click at [617, 339] on div ".deletable-edge-delete-btn { width: 20px; height: 20px; border: 0px solid #ffff…" at bounding box center [520, 254] width 593 height 404
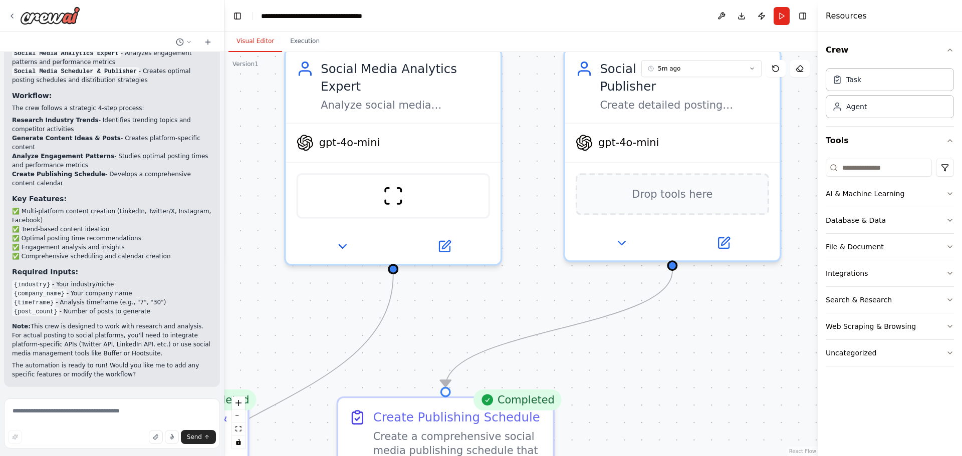
drag, startPoint x: 677, startPoint y: 260, endPoint x: 667, endPoint y: 401, distance: 141.1
click at [667, 401] on div ".deletable-edge-delete-btn { width: 20px; height: 20px; border: 0px solid #ffff…" at bounding box center [520, 254] width 593 height 404
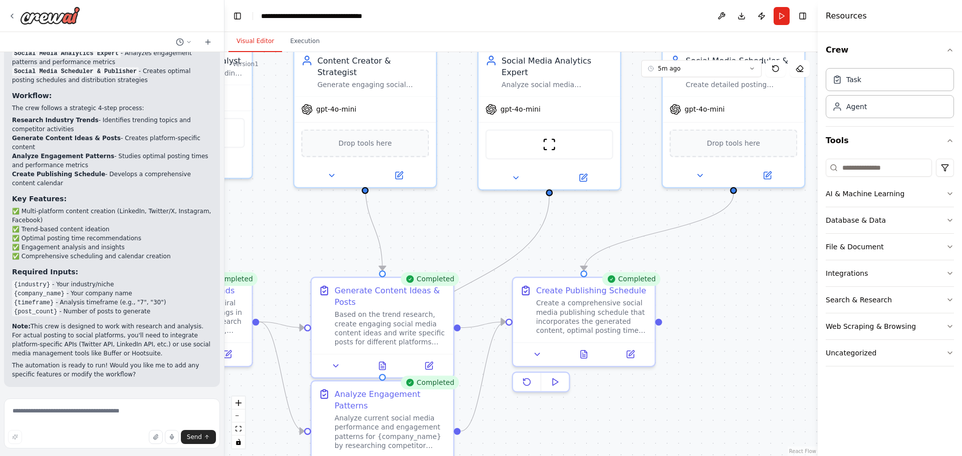
drag, startPoint x: 659, startPoint y: 378, endPoint x: 717, endPoint y: 250, distance: 140.1
click at [717, 250] on div ".deletable-edge-delete-btn { width: 20px; height: 20px; border: 0px solid #ffff…" at bounding box center [520, 254] width 593 height 404
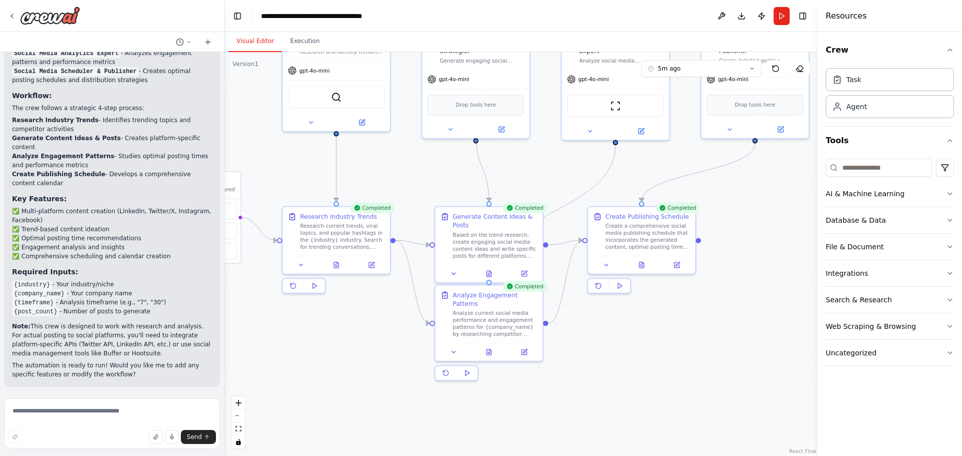
drag, startPoint x: 660, startPoint y: 371, endPoint x: 681, endPoint y: 309, distance: 65.6
click at [681, 309] on div ".deletable-edge-delete-btn { width: 20px; height: 20px; border: 0px solid #ffff…" at bounding box center [520, 254] width 593 height 404
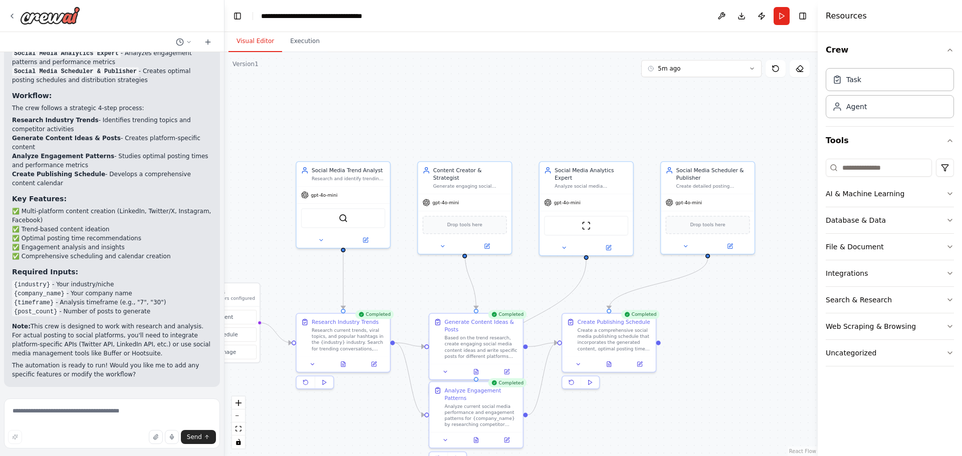
drag, startPoint x: 717, startPoint y: 301, endPoint x: 698, endPoint y: 340, distance: 43.7
click at [698, 348] on div ".deletable-edge-delete-btn { width: 20px; height: 20px; border: 0px solid #ffff…" at bounding box center [520, 254] width 593 height 404
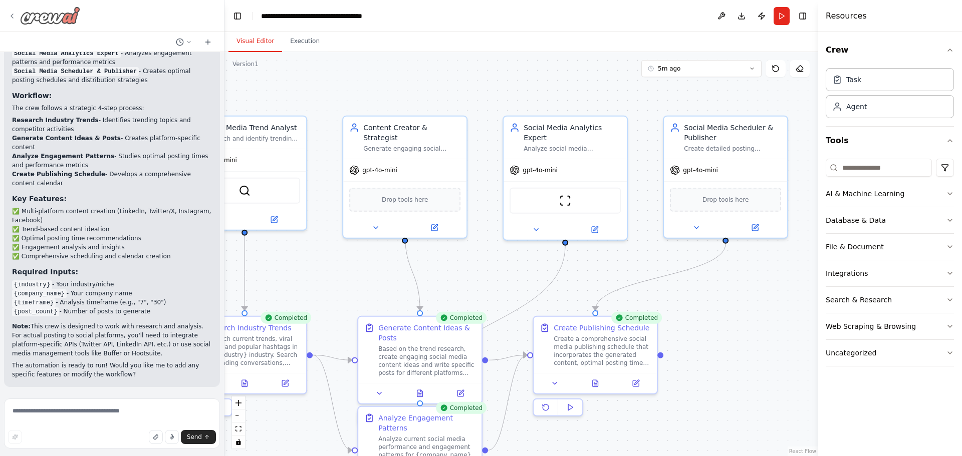
click at [14, 14] on icon at bounding box center [12, 16] width 8 height 8
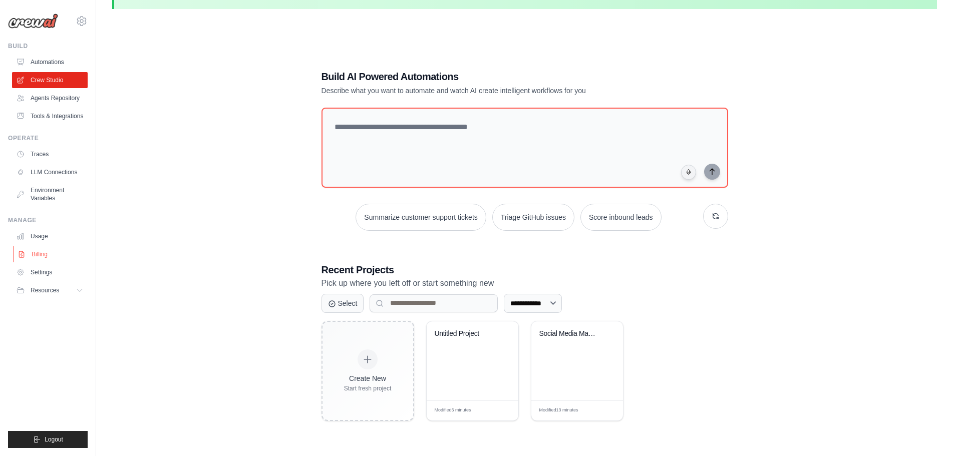
click at [41, 250] on link "Billing" at bounding box center [51, 254] width 76 height 16
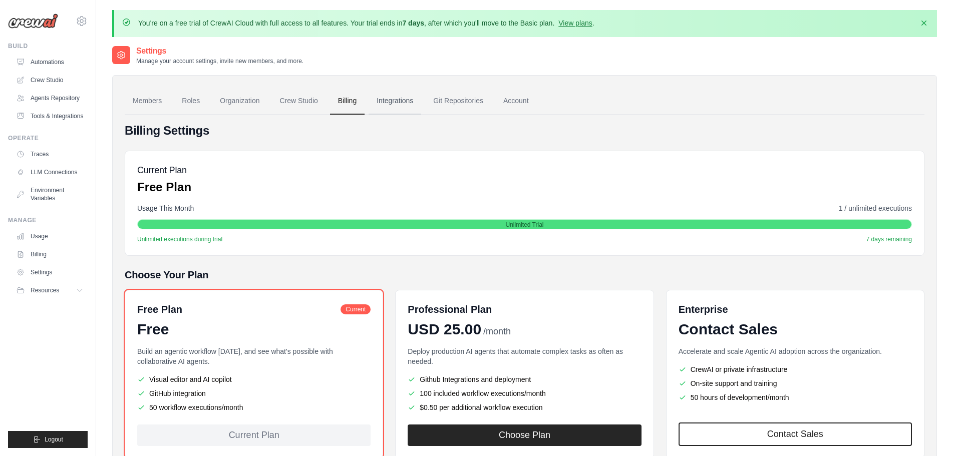
click at [389, 98] on link "Integrations" at bounding box center [395, 101] width 53 height 27
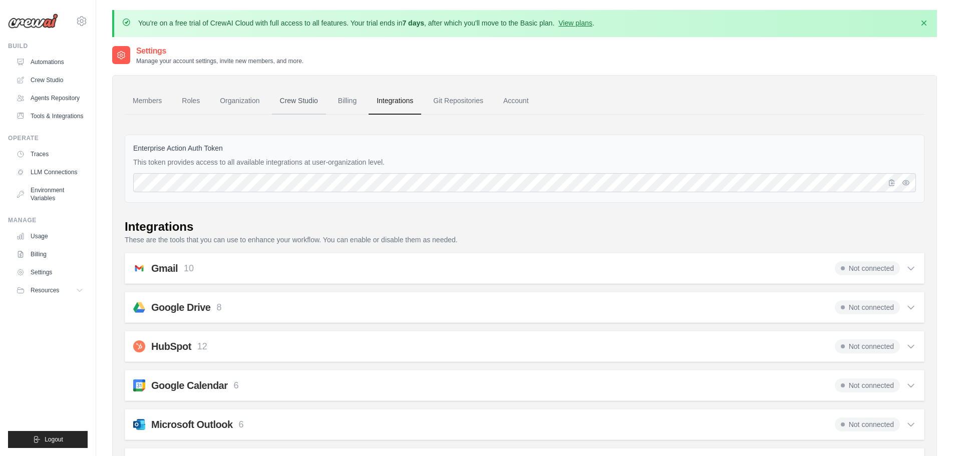
click at [290, 98] on link "Crew Studio" at bounding box center [299, 101] width 54 height 27
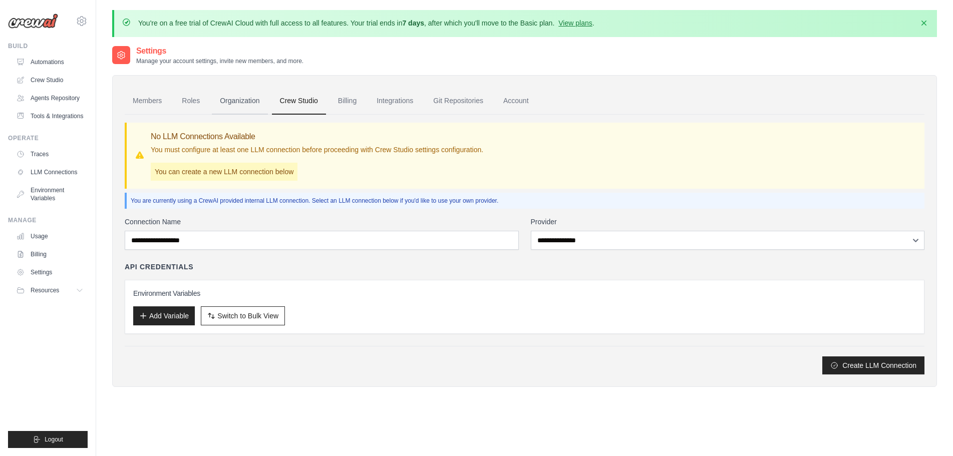
click at [235, 102] on link "Organization" at bounding box center [240, 101] width 56 height 27
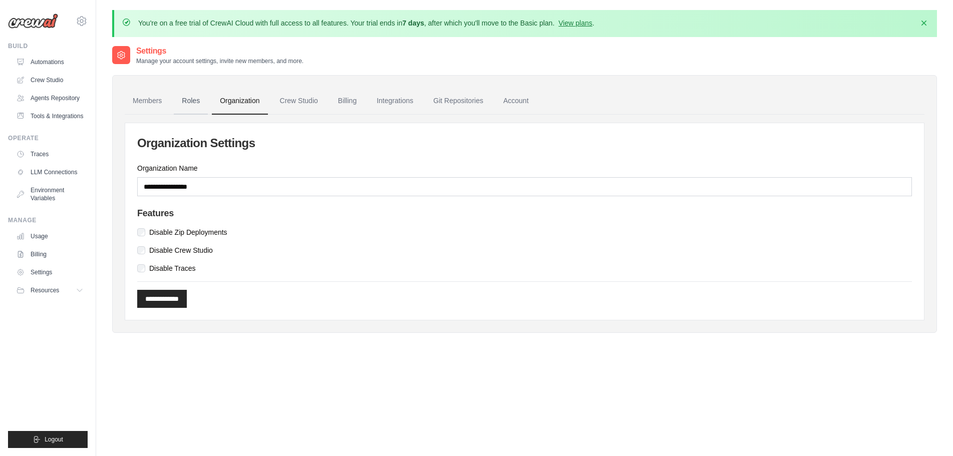
click at [184, 97] on link "Roles" at bounding box center [191, 101] width 34 height 27
click at [146, 103] on link "Members" at bounding box center [147, 101] width 45 height 27
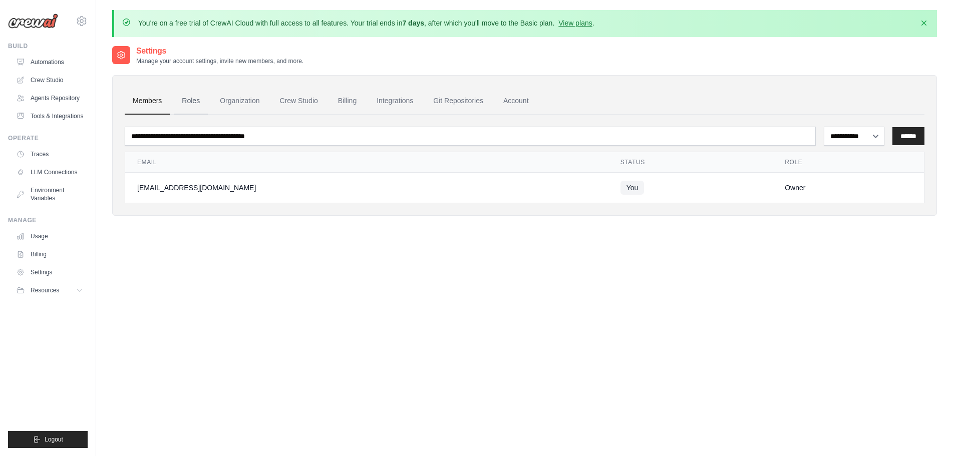
click at [193, 102] on link "Roles" at bounding box center [191, 101] width 34 height 27
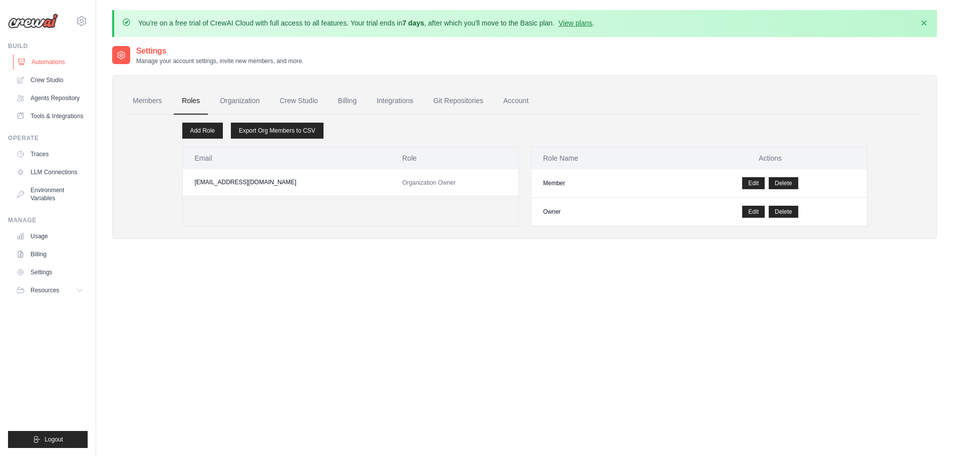
click at [51, 60] on link "Automations" at bounding box center [51, 62] width 76 height 16
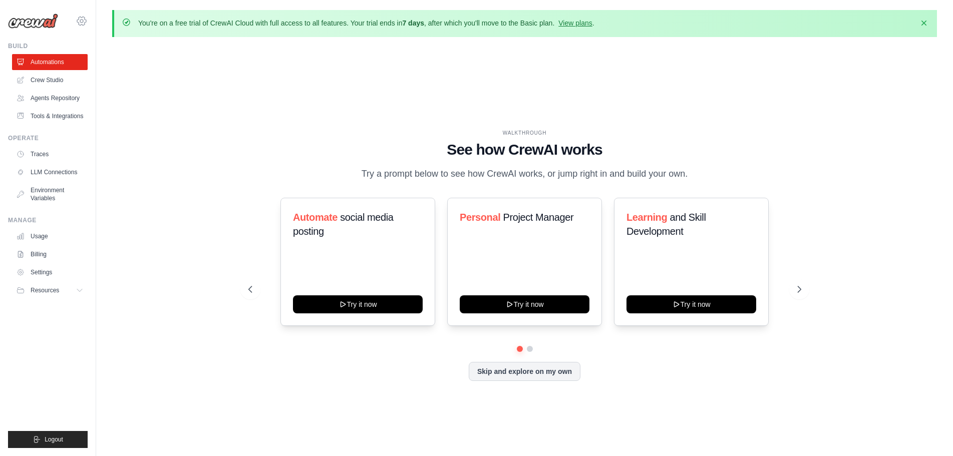
click at [82, 21] on icon at bounding box center [82, 21] width 12 height 12
click at [160, 142] on div "WALKTHROUGH See how [PERSON_NAME] works Try a prompt below to see how [PERSON_N…" at bounding box center [524, 263] width 825 height 436
click at [82, 290] on icon at bounding box center [80, 290] width 5 height 3
click at [82, 290] on icon at bounding box center [81, 290] width 8 height 8
